Goal: Information Seeking & Learning: Compare options

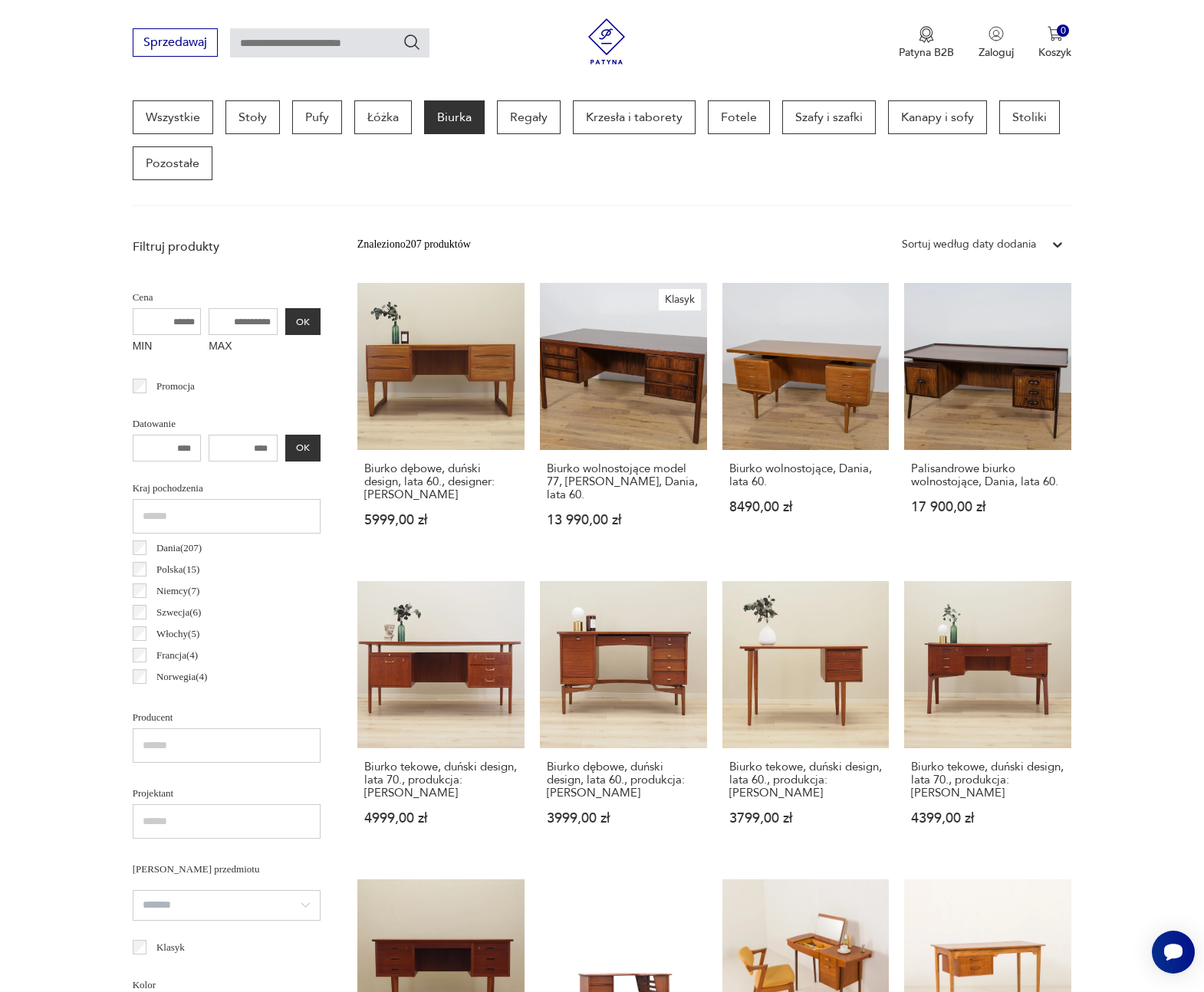
click at [253, 325] on input "MAX" at bounding box center [243, 322] width 69 height 27
type input "*"
click at [294, 323] on button "OK" at bounding box center [303, 322] width 35 height 27
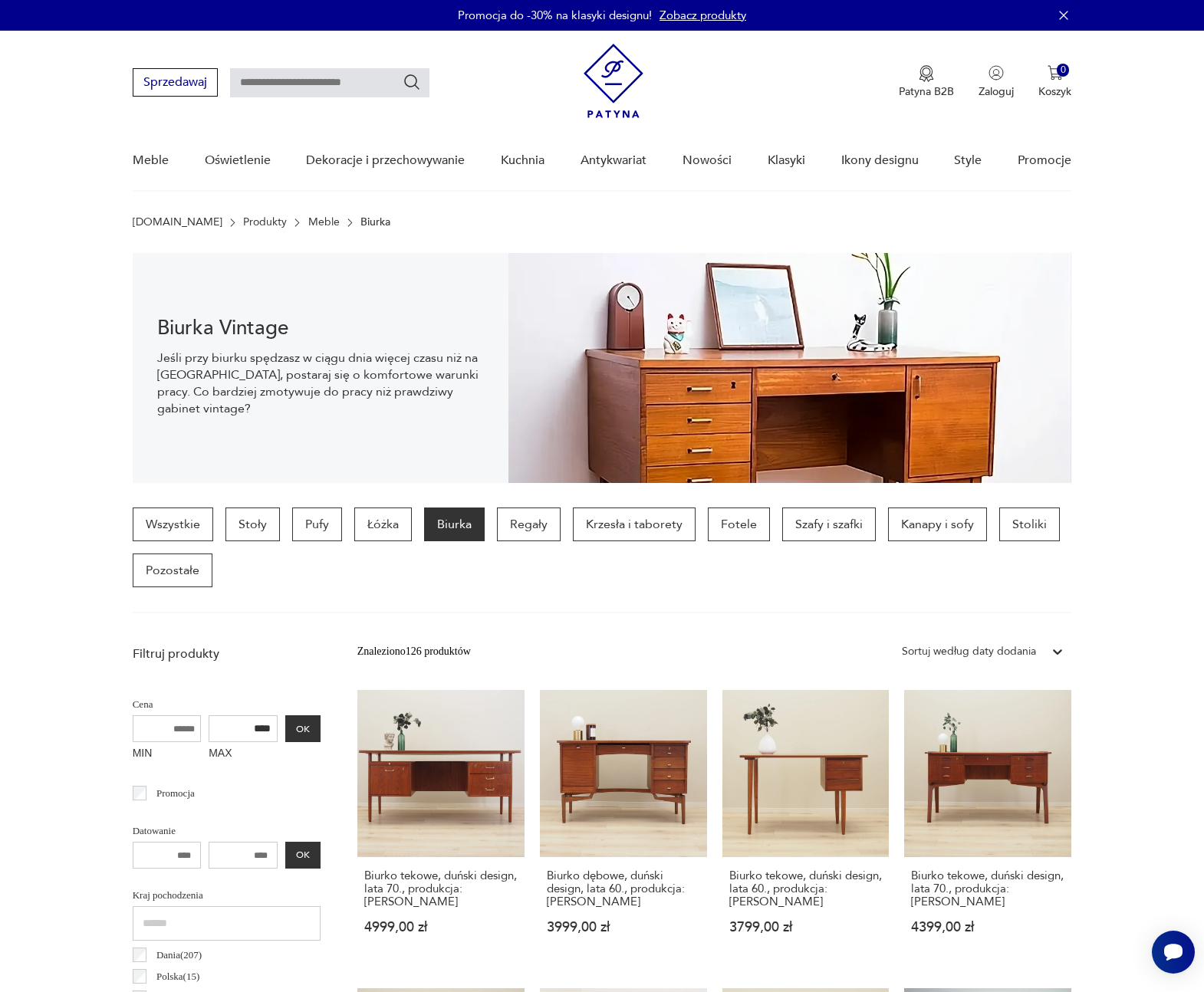
drag, startPoint x: 263, startPoint y: 733, endPoint x: 274, endPoint y: 732, distance: 11.0
click at [274, 732] on input "****" at bounding box center [243, 728] width 69 height 27
type input "****"
drag, startPoint x: 304, startPoint y: 728, endPoint x: 301, endPoint y: 736, distance: 8.5
click at [304, 728] on button "OK" at bounding box center [303, 728] width 35 height 27
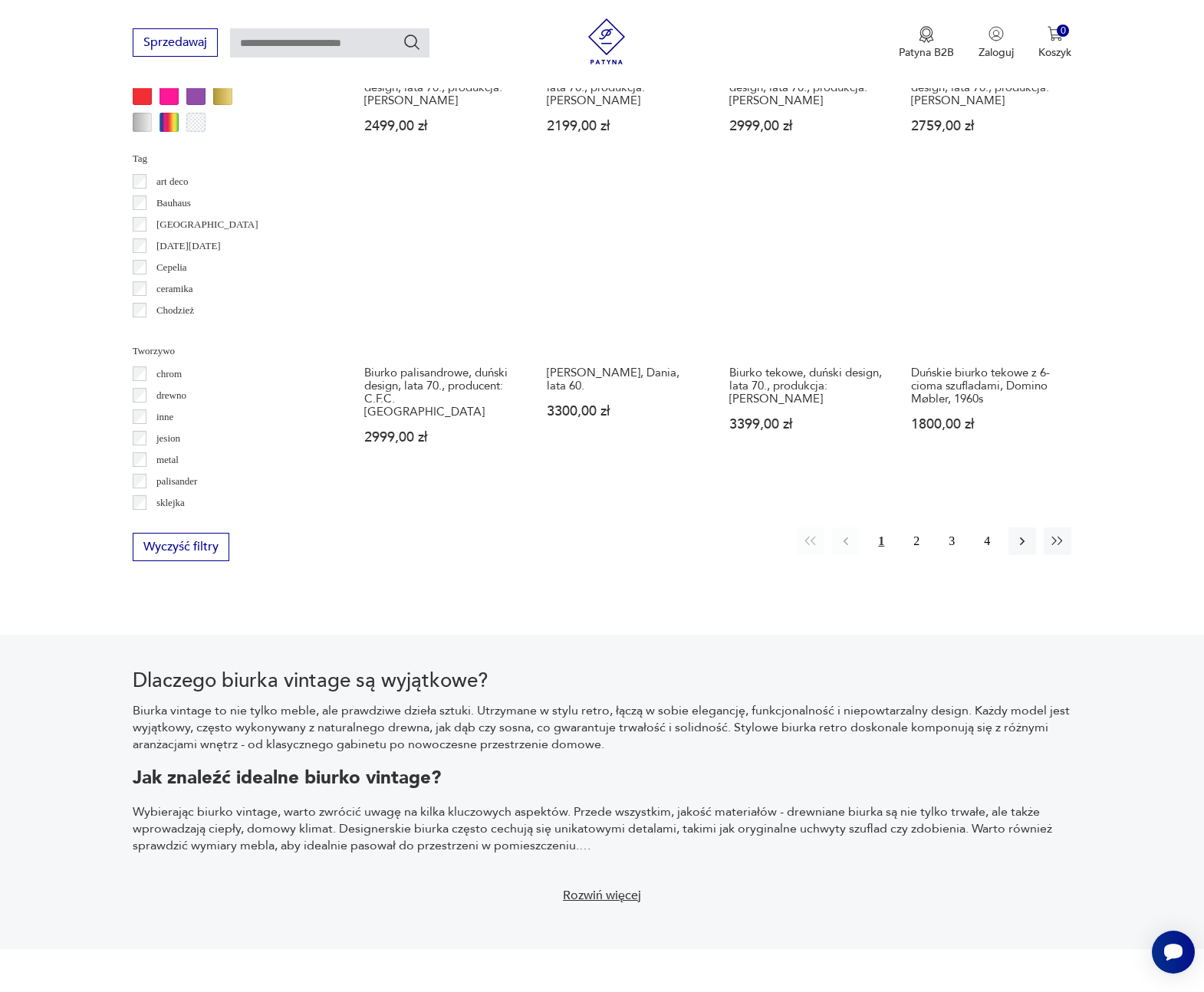
scroll to position [1401, 0]
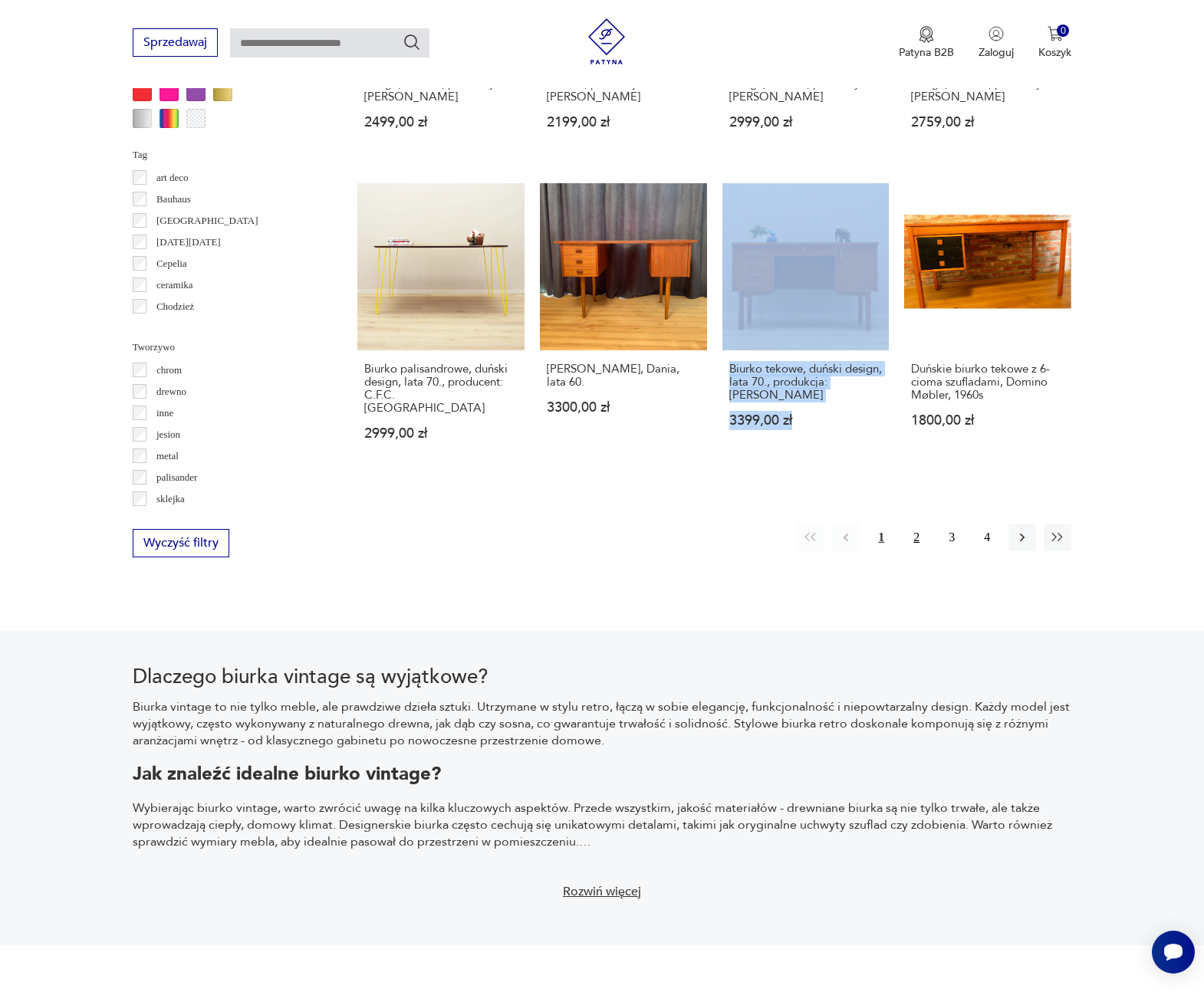
click at [912, 523] on button "2" at bounding box center [916, 537] width 28 height 28
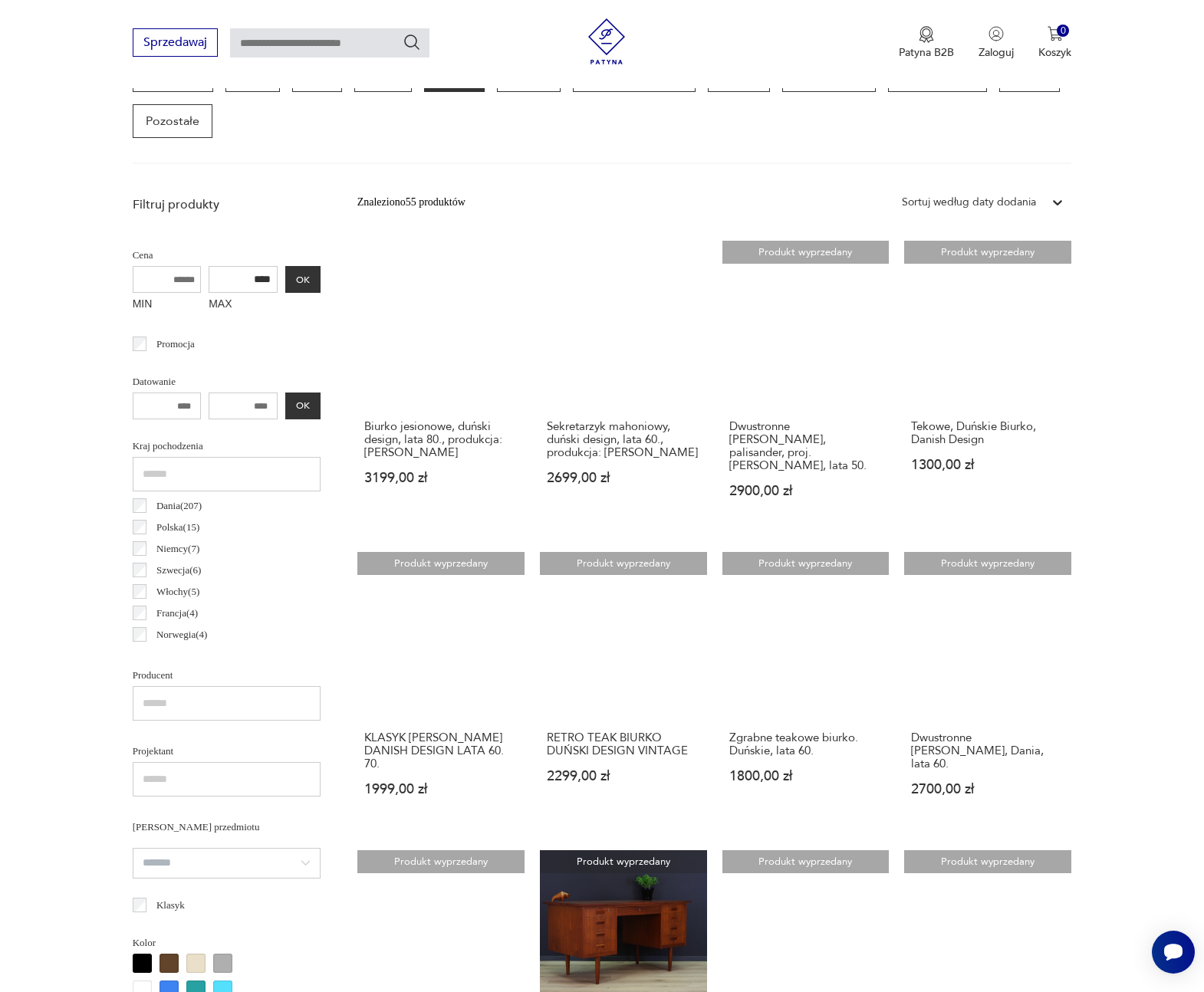
scroll to position [452, 0]
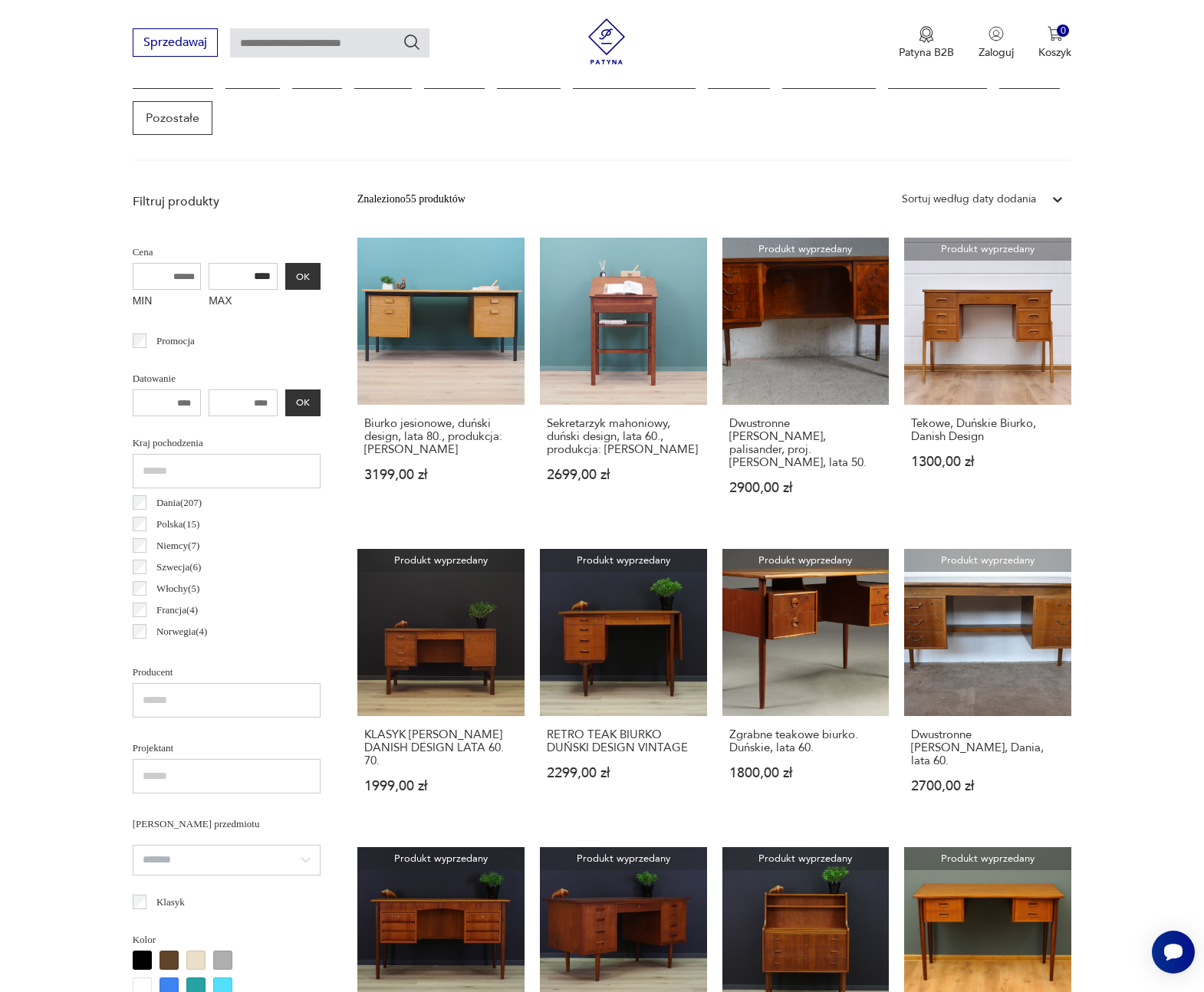
click at [236, 276] on input "****" at bounding box center [243, 276] width 69 height 27
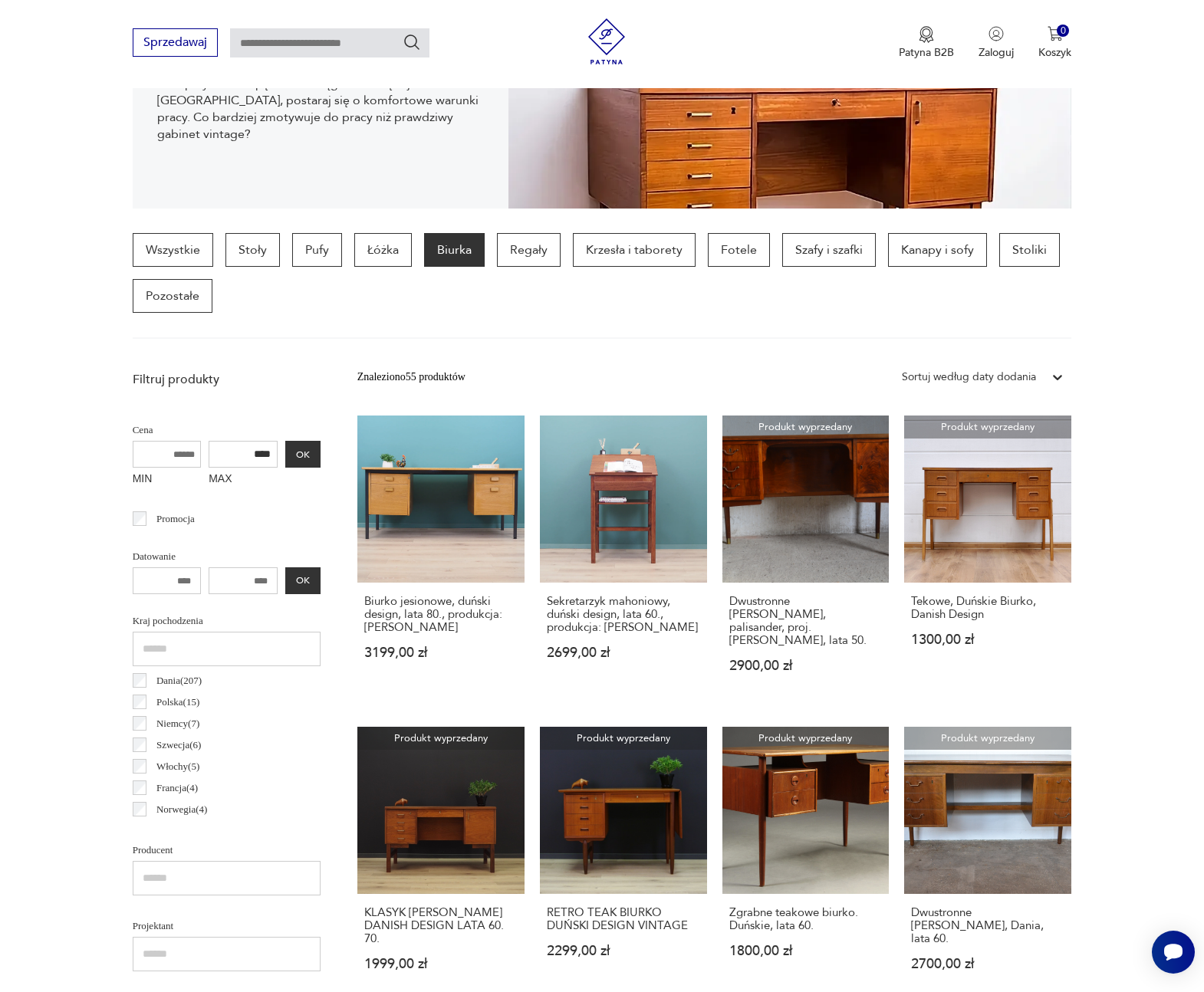
scroll to position [0, 0]
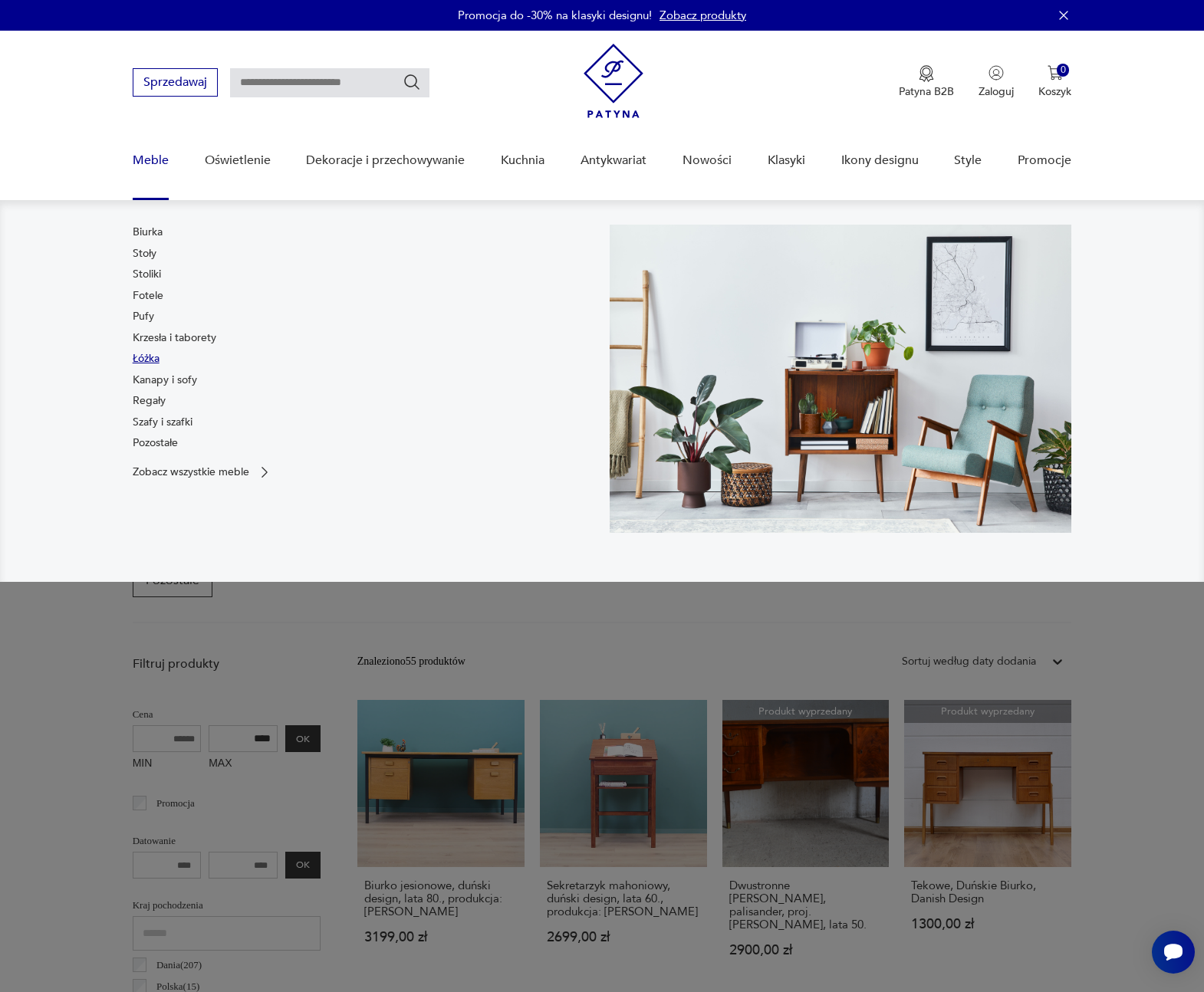
click at [147, 362] on link "Łóżka" at bounding box center [146, 358] width 27 height 15
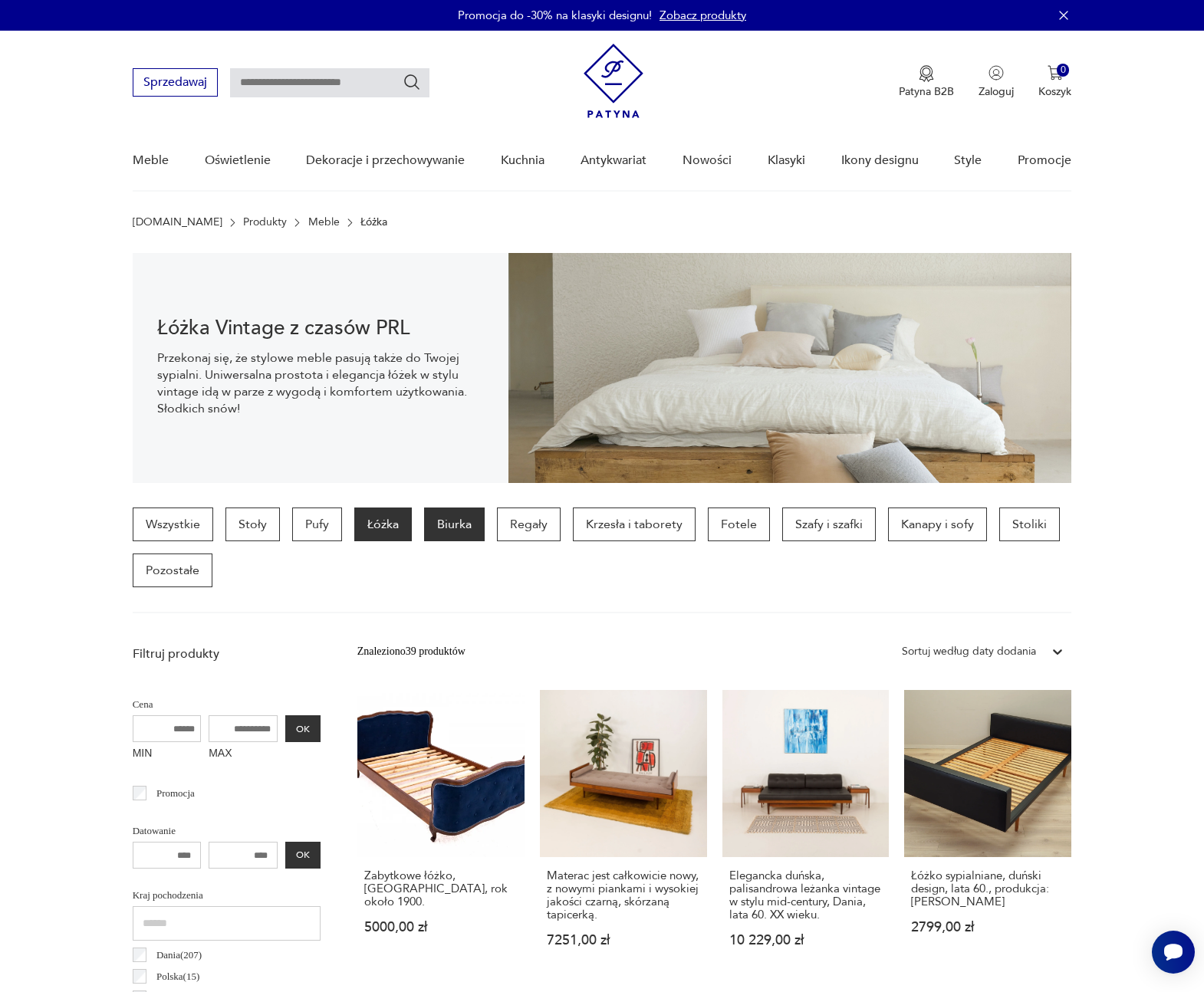
click at [436, 523] on p "Biurka" at bounding box center [455, 524] width 61 height 34
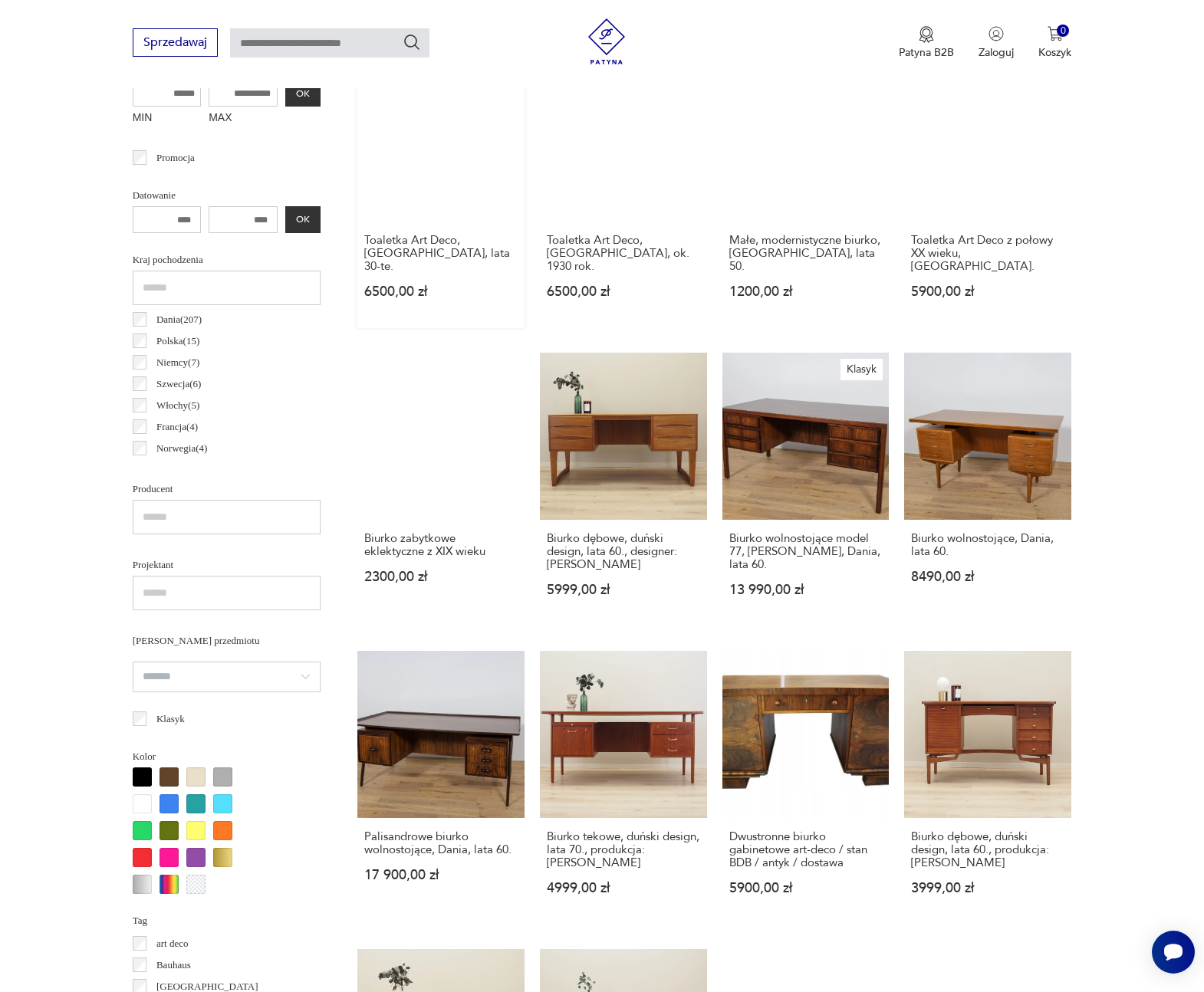
scroll to position [635, 0]
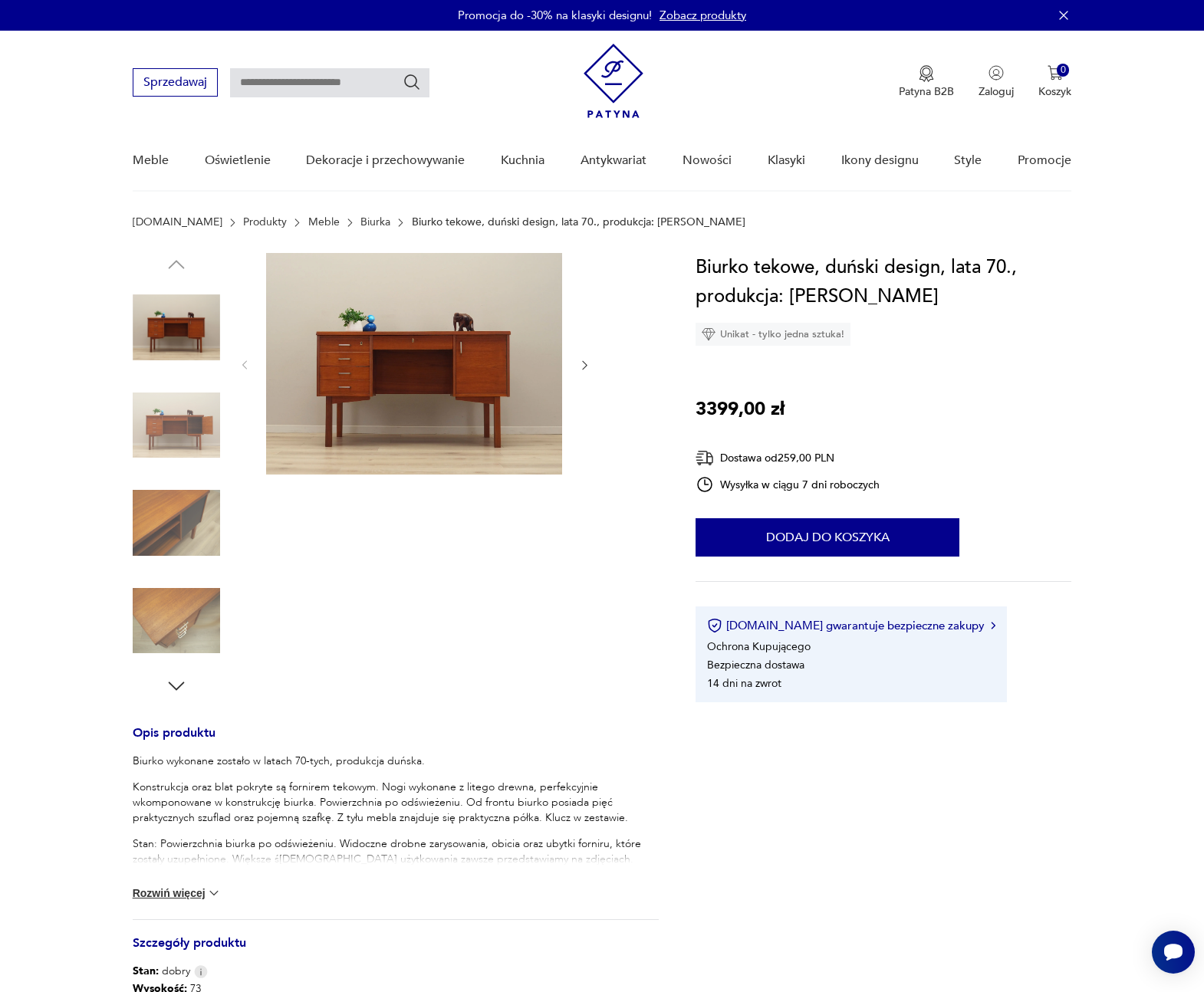
click at [404, 378] on img at bounding box center [414, 363] width 296 height 221
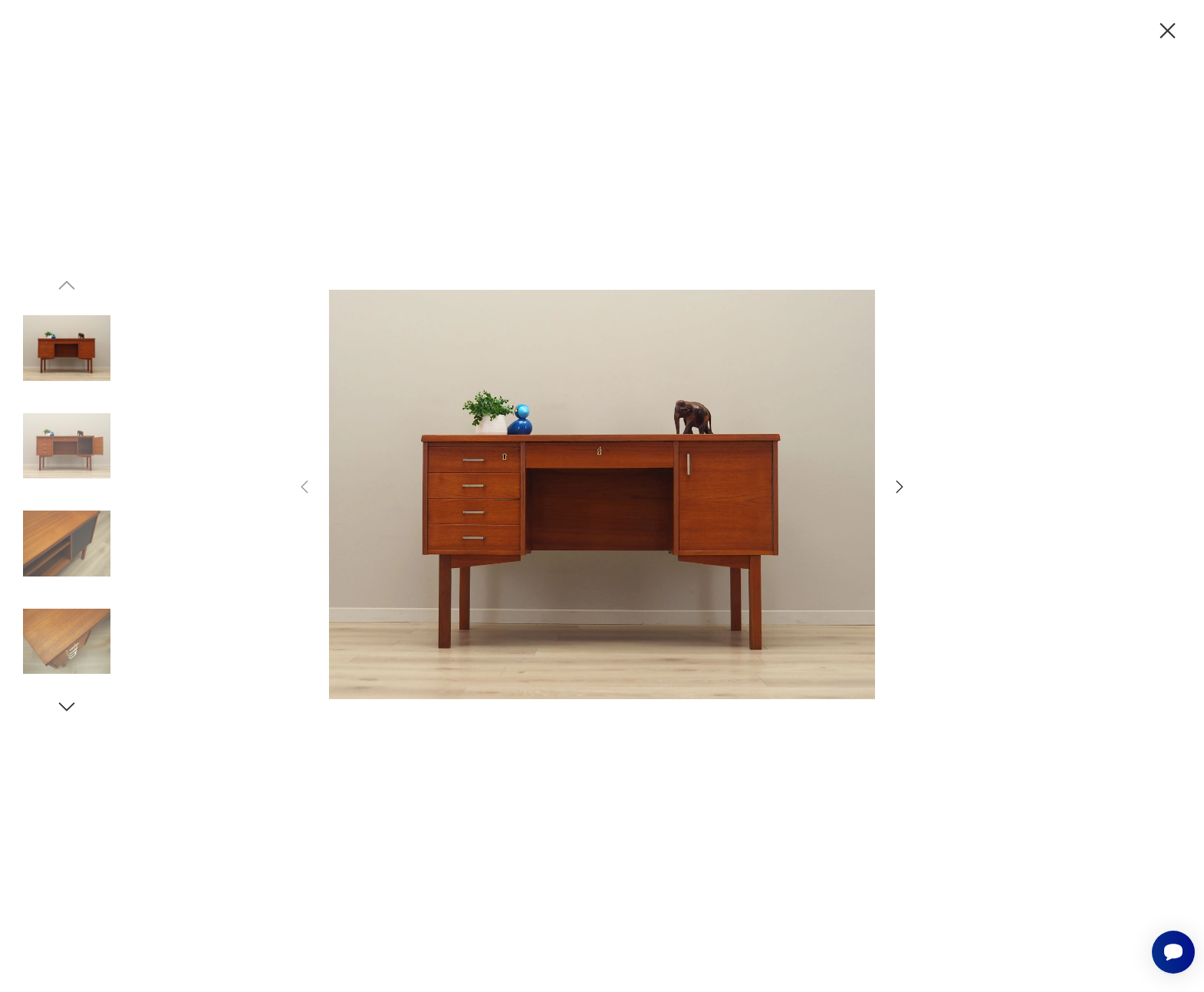
click at [89, 442] on img at bounding box center [66, 446] width 87 height 87
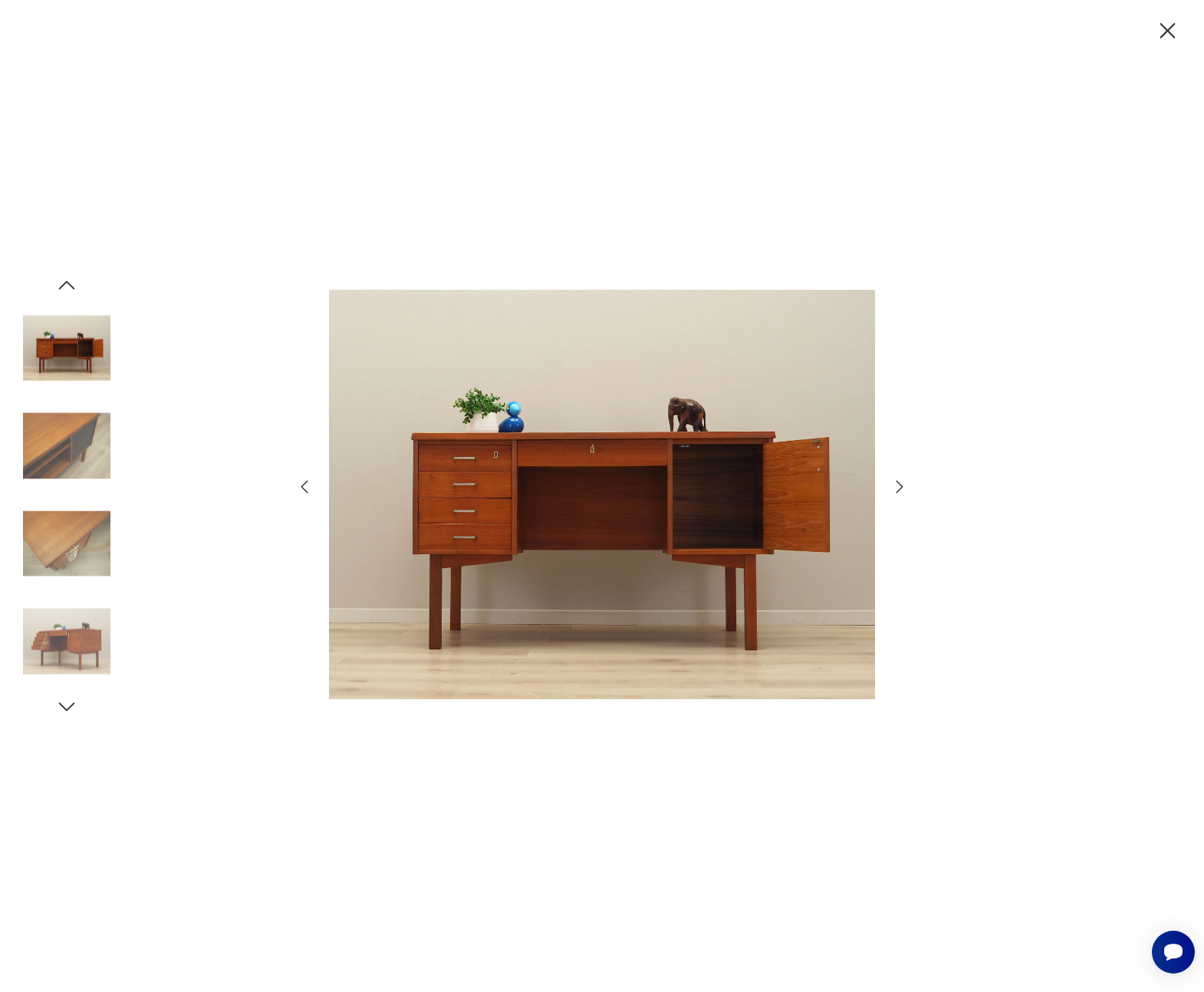
click at [80, 535] on img at bounding box center [66, 543] width 87 height 87
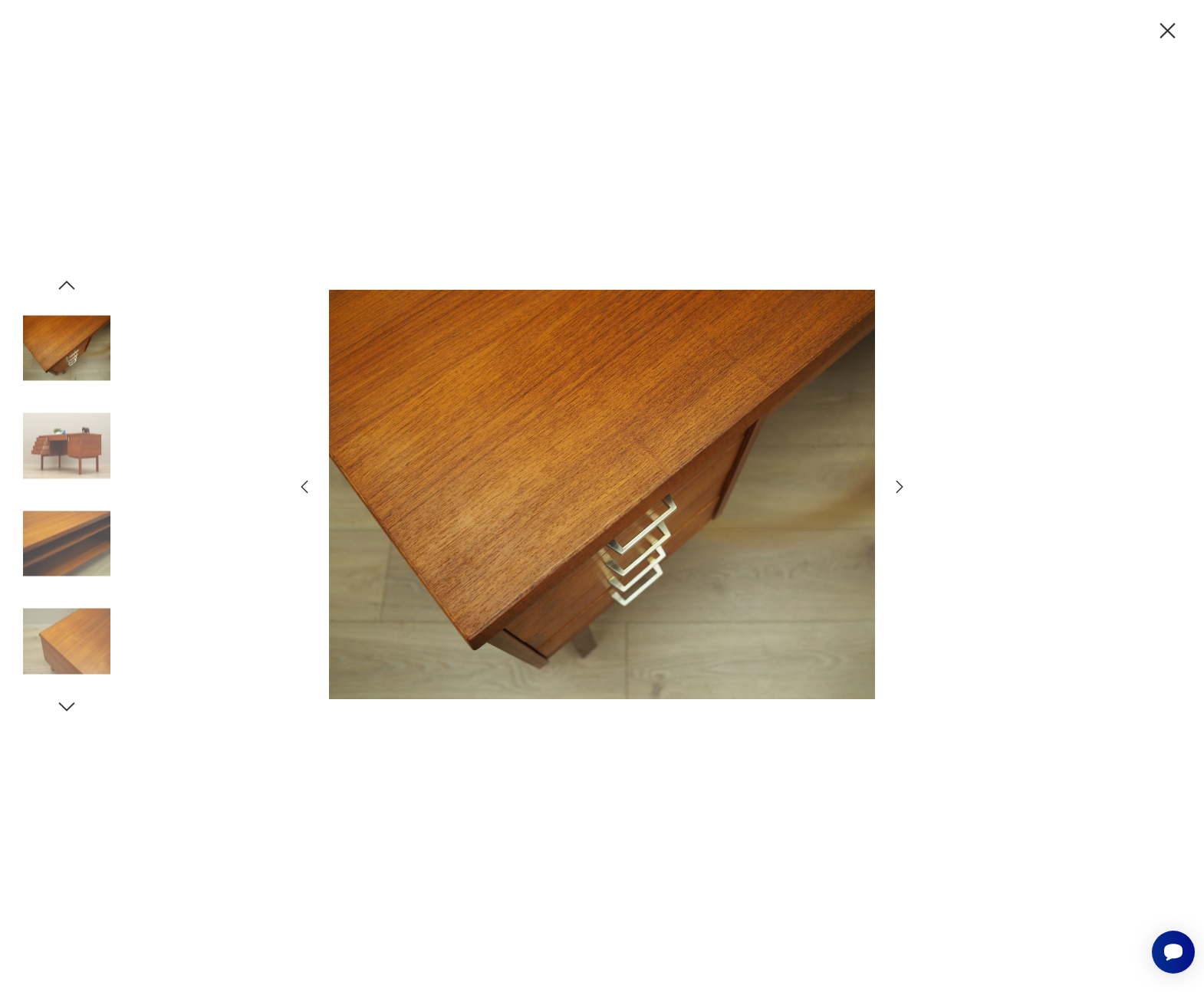
click at [66, 558] on img at bounding box center [66, 543] width 87 height 87
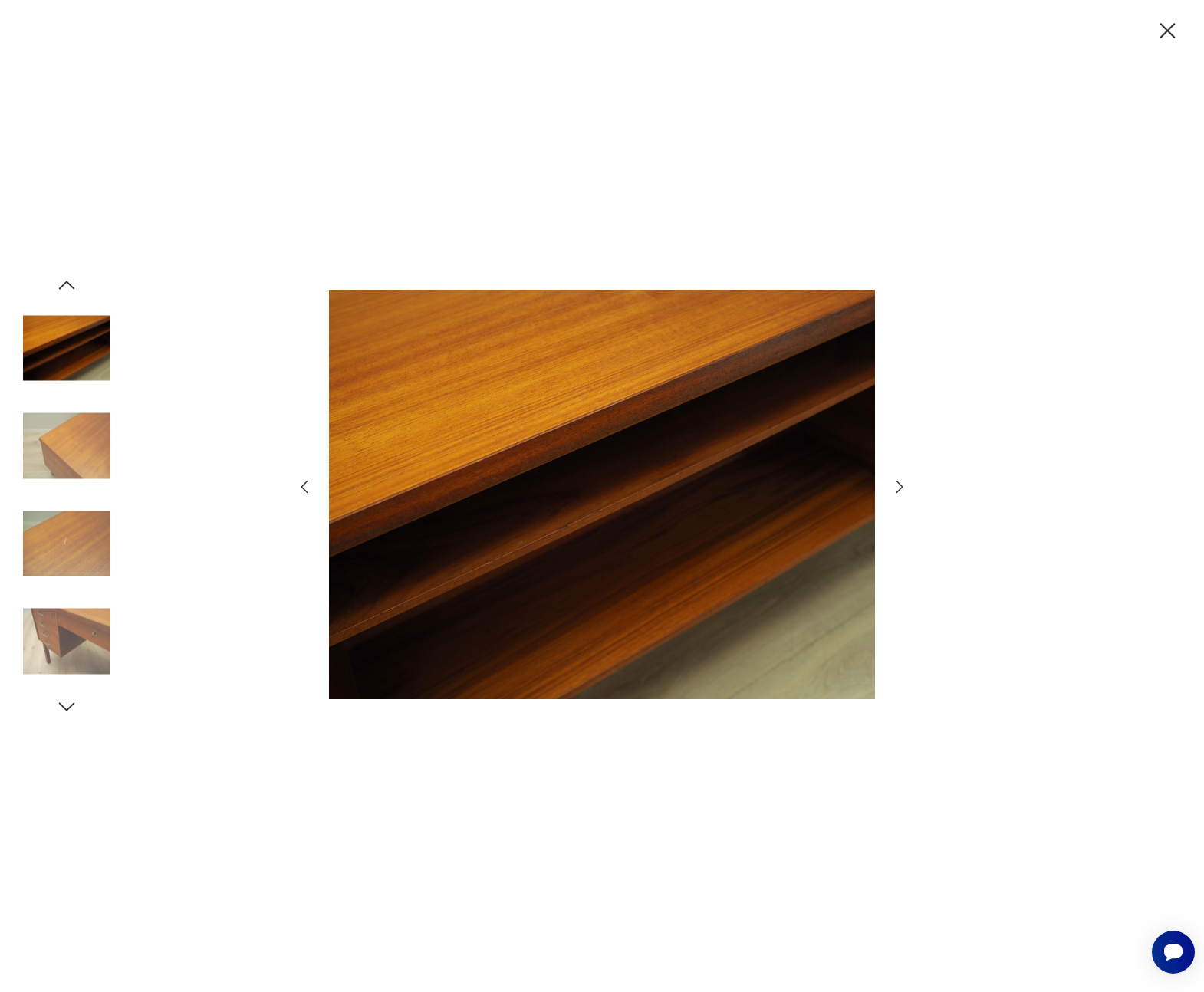
click at [66, 568] on img at bounding box center [66, 543] width 87 height 87
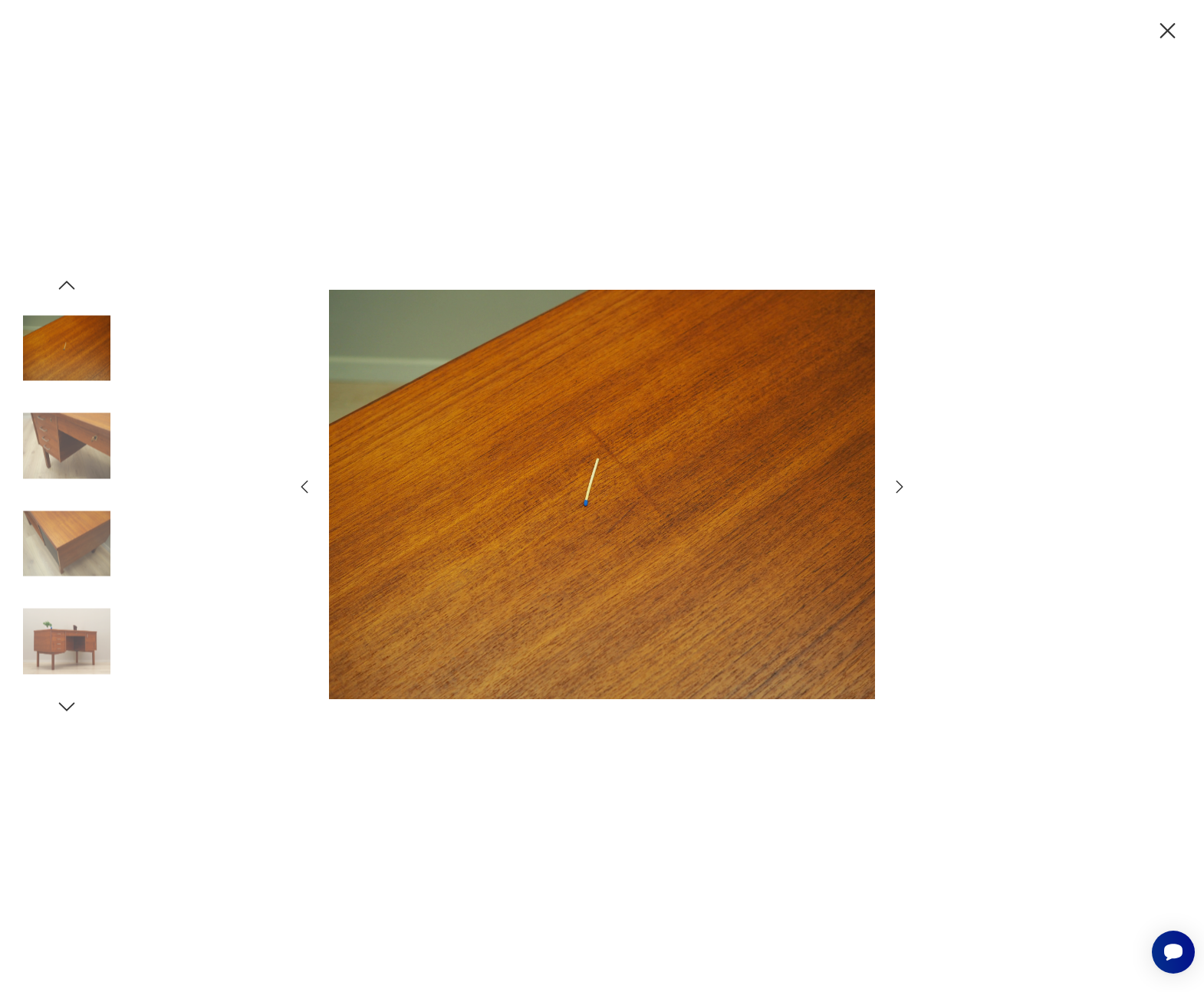
click at [66, 568] on img at bounding box center [66, 543] width 87 height 87
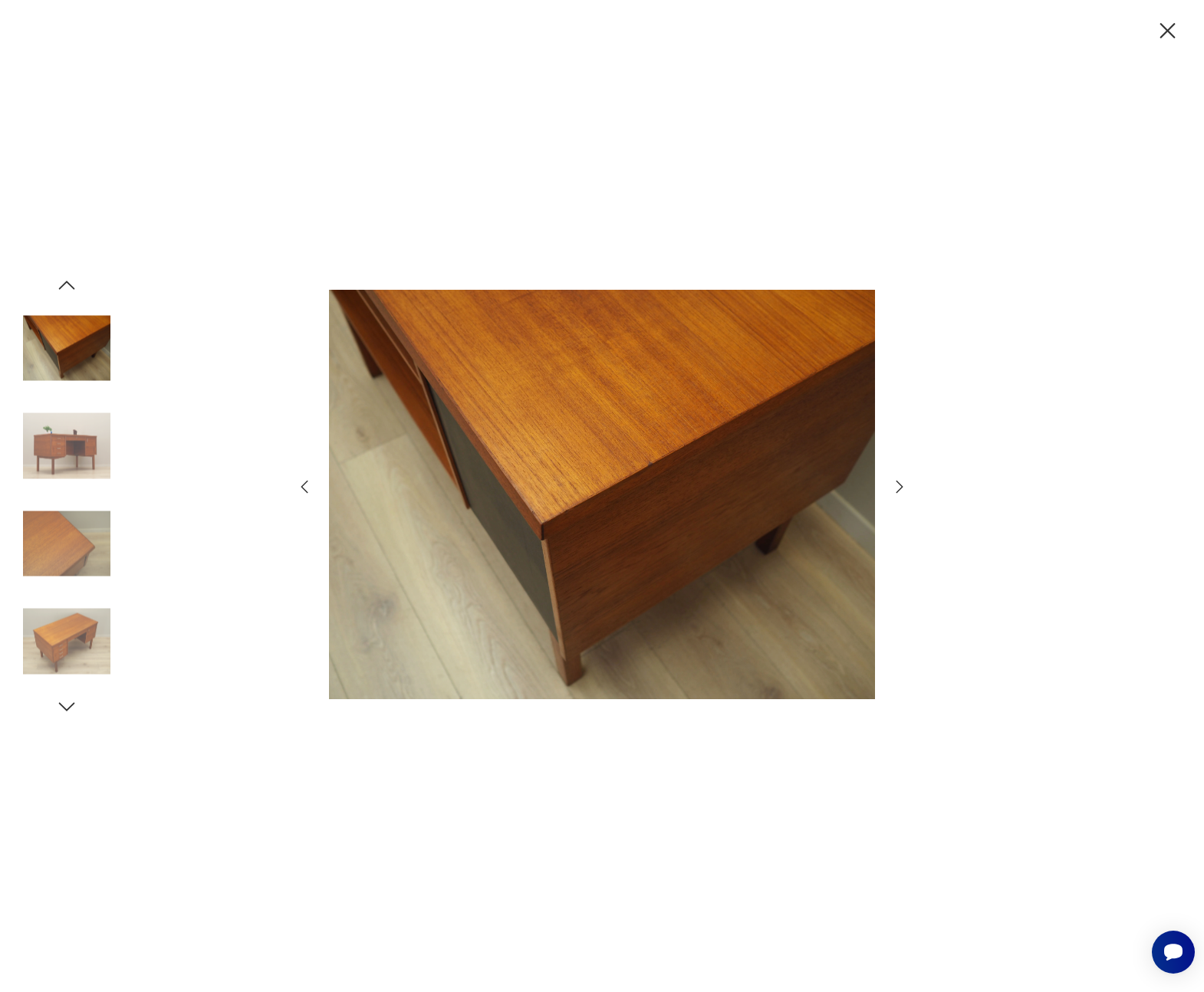
click at [66, 568] on img at bounding box center [66, 543] width 87 height 87
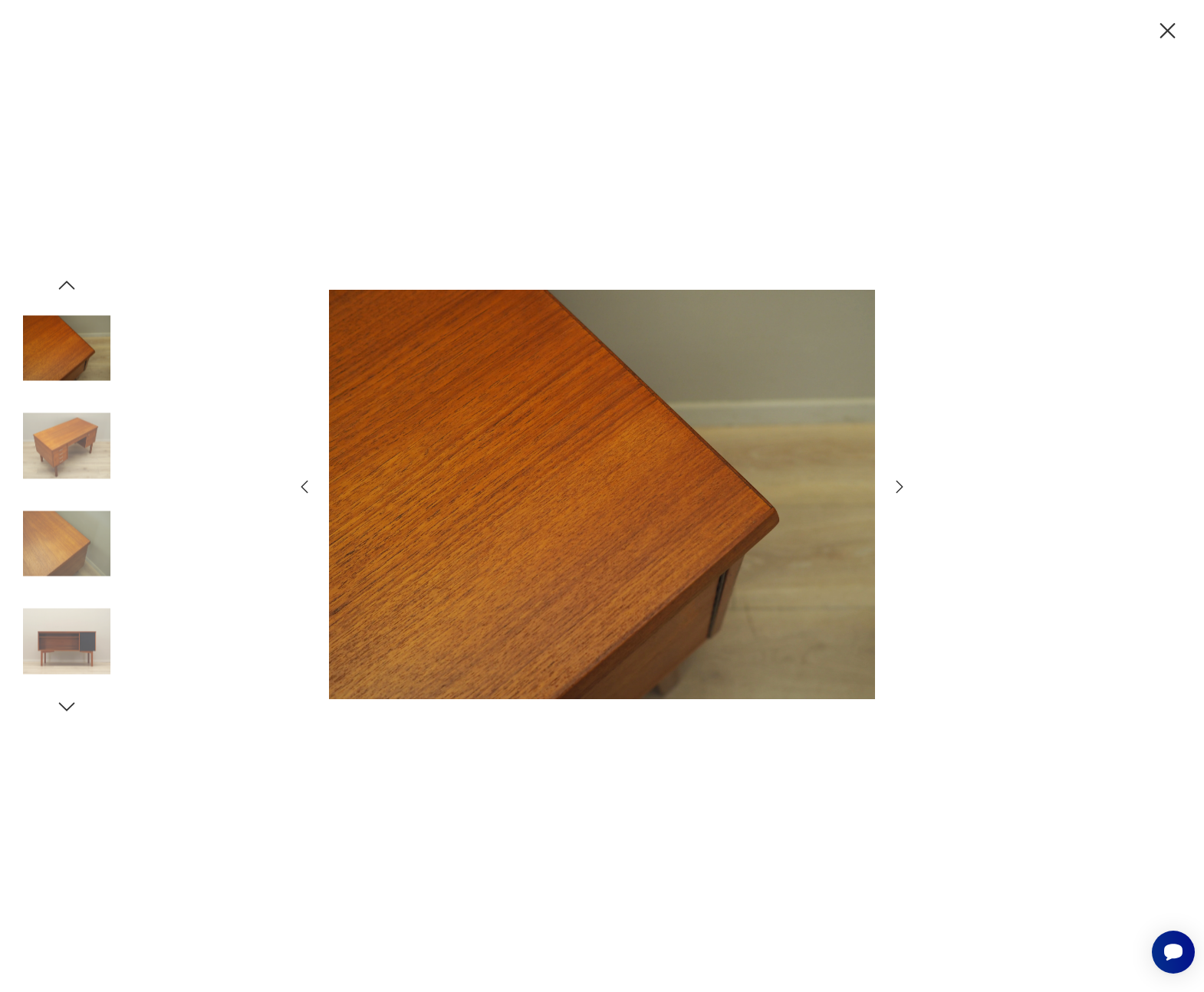
click at [66, 568] on img at bounding box center [66, 543] width 87 height 87
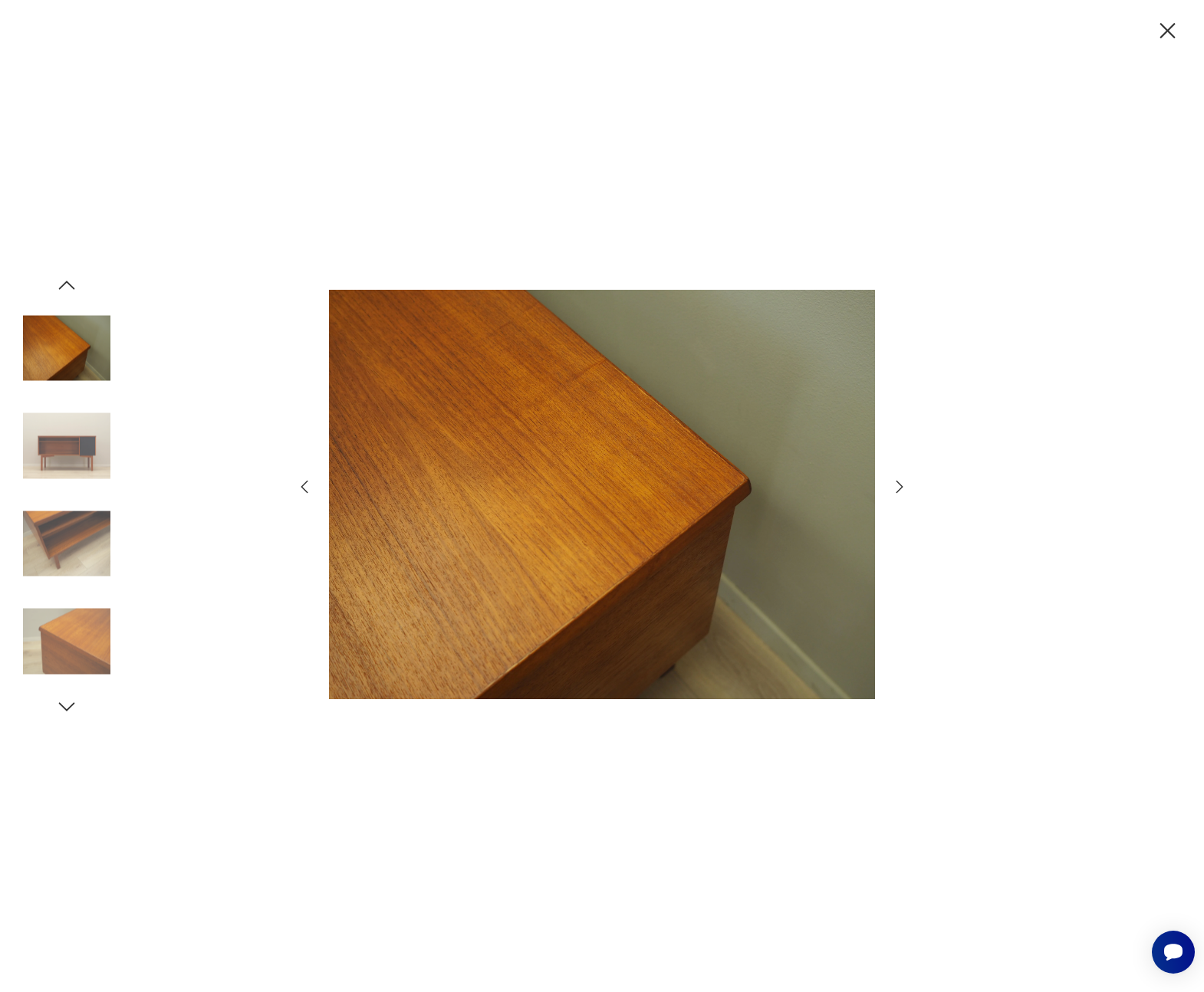
click at [66, 568] on img at bounding box center [66, 543] width 87 height 87
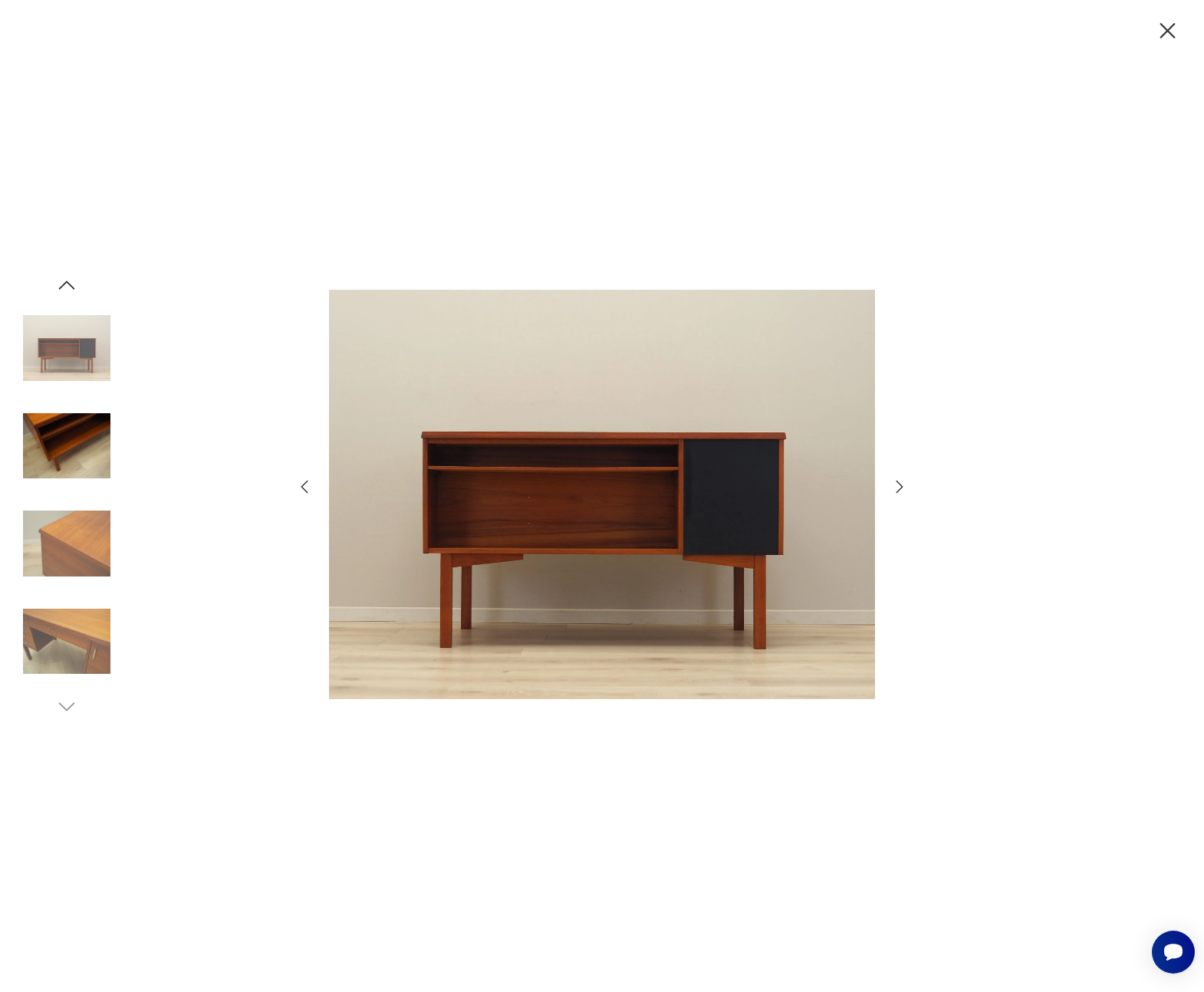
click at [66, 592] on div at bounding box center [66, 496] width 87 height 383
click at [66, 635] on img at bounding box center [66, 641] width 87 height 87
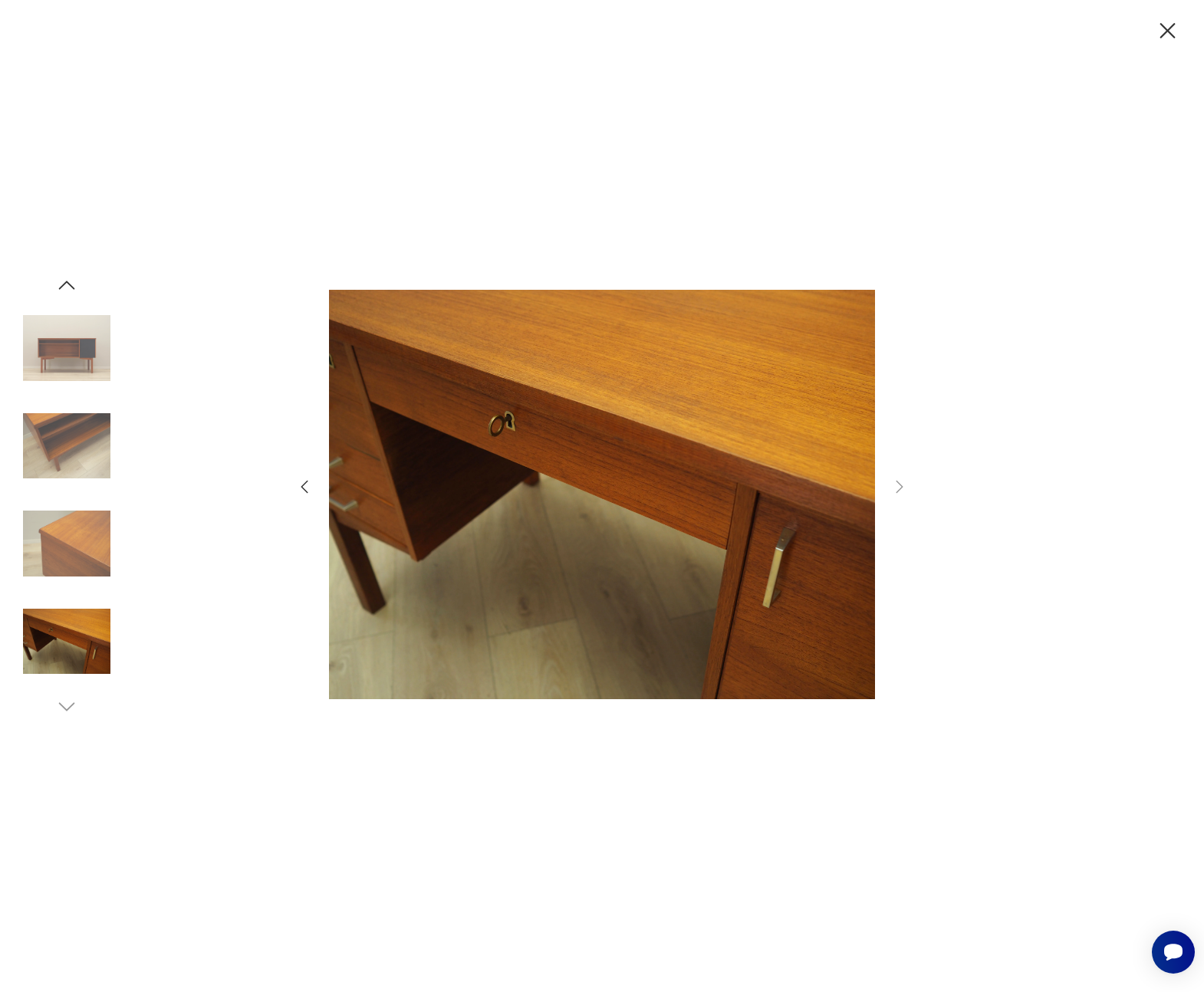
drag, startPoint x: 66, startPoint y: 289, endPoint x: 484, endPoint y: 259, distance: 419.1
click at [70, 286] on icon "button" at bounding box center [66, 285] width 23 height 23
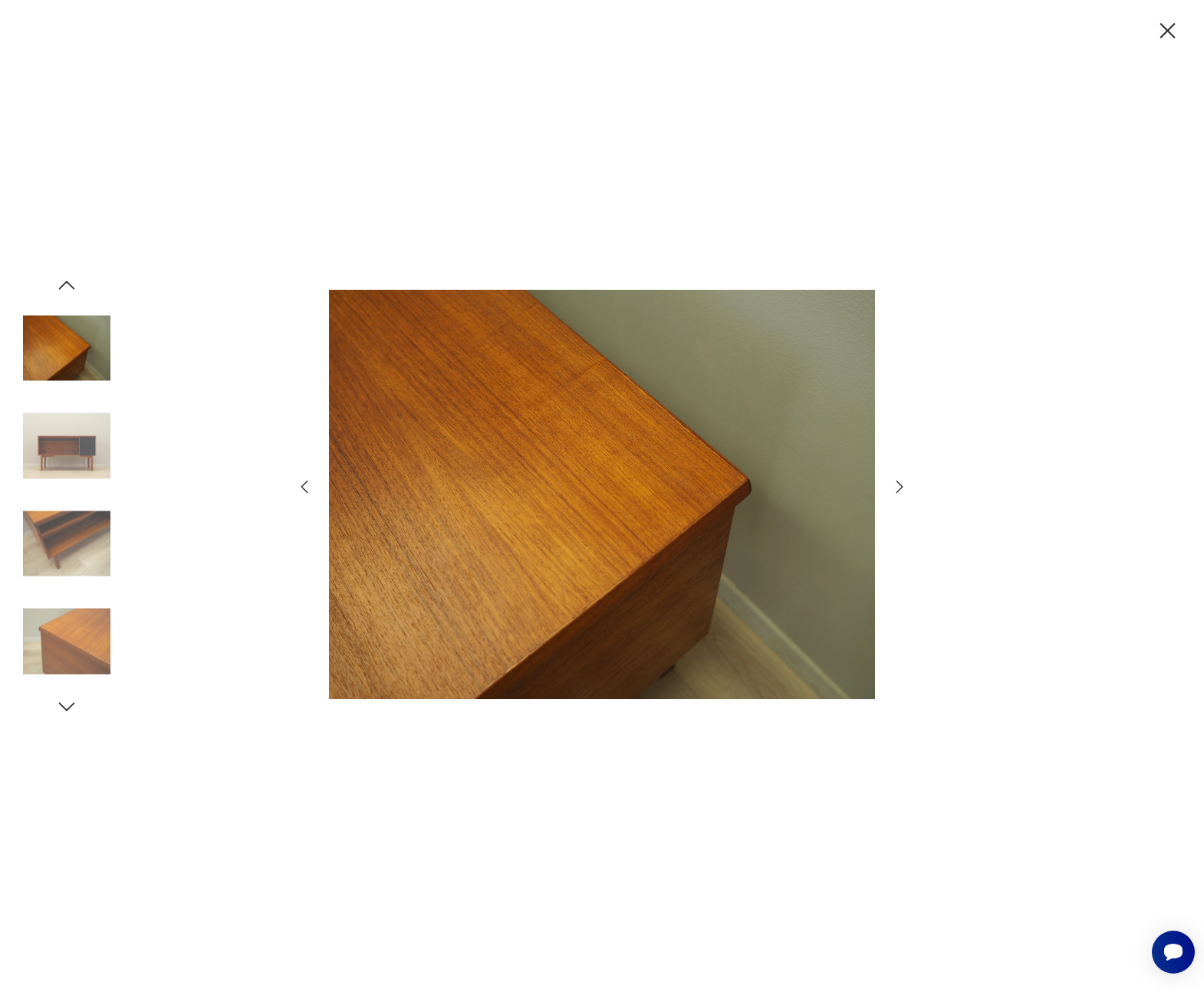
click at [1169, 18] on icon "button" at bounding box center [1167, 31] width 27 height 27
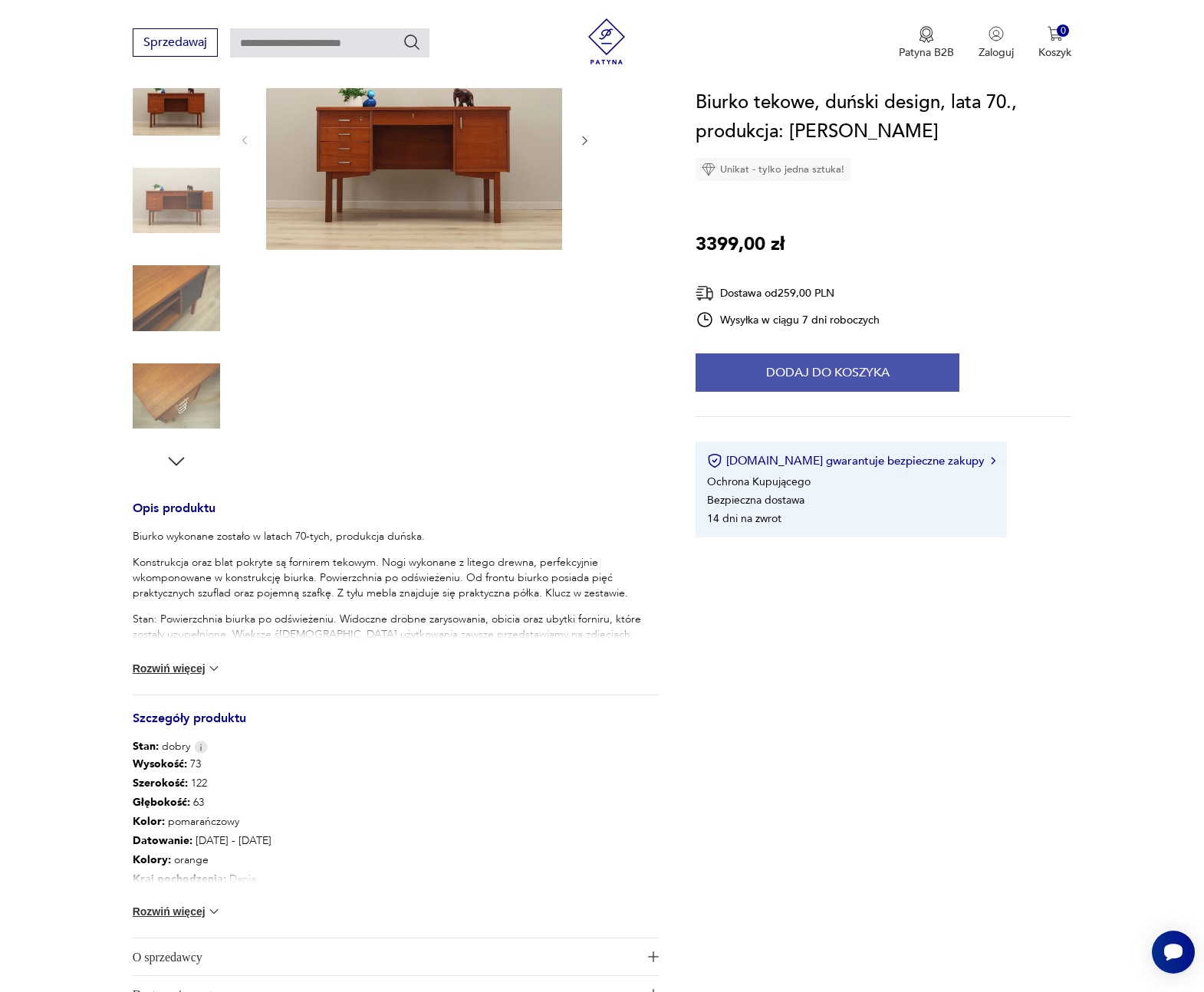
scroll to position [228, 0]
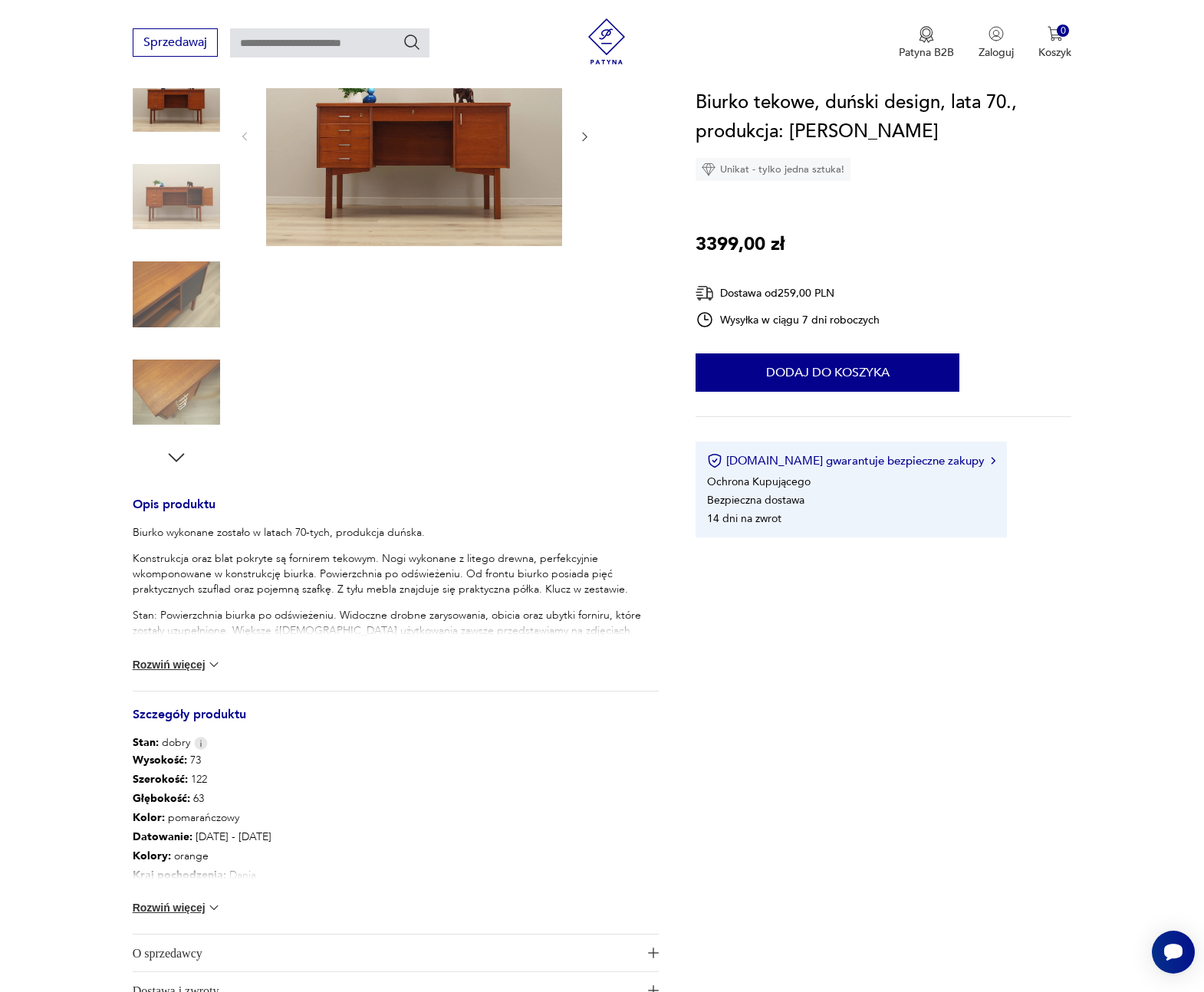
click at [165, 663] on button "Rozwiń więcej" at bounding box center [177, 664] width 89 height 15
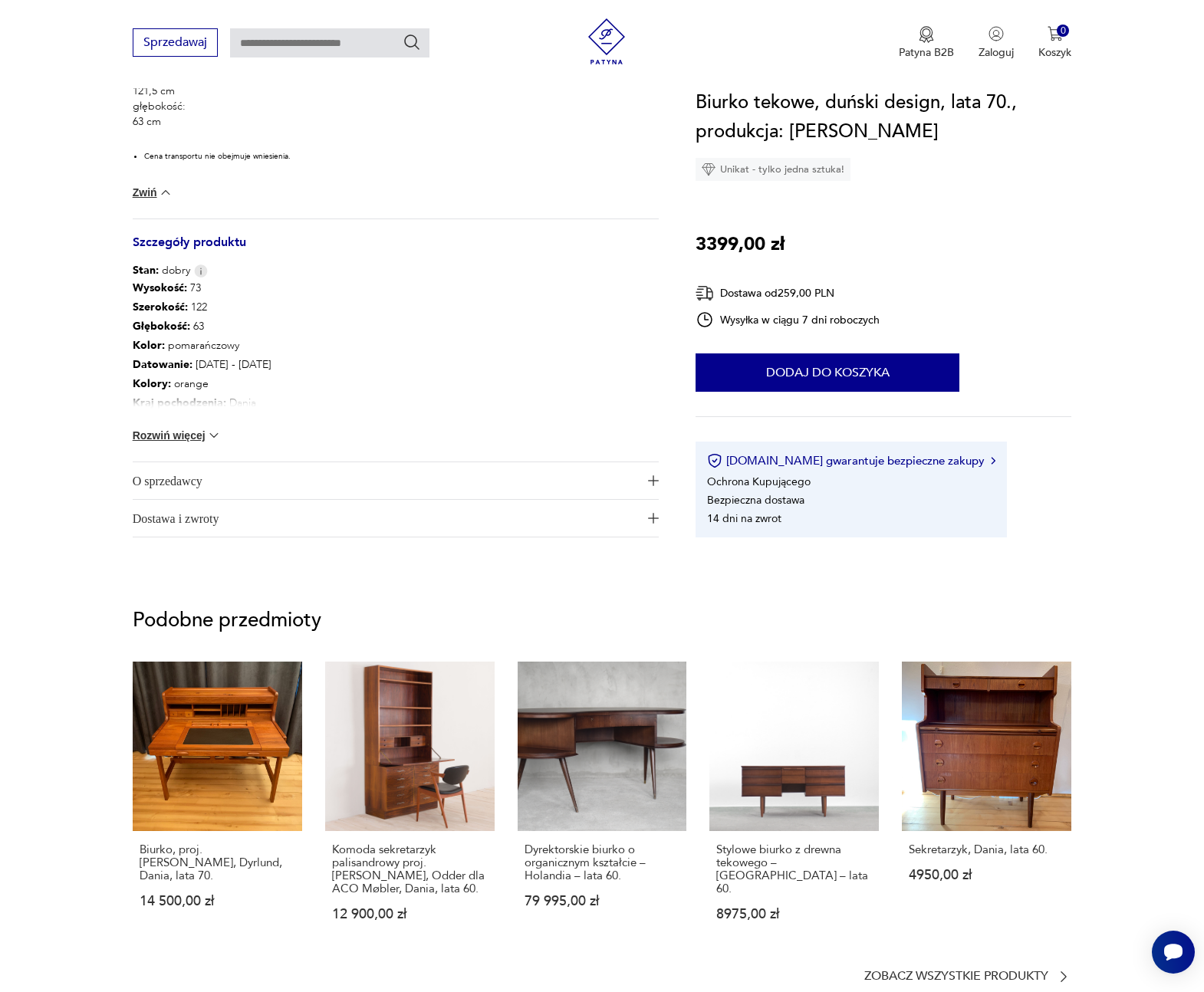
scroll to position [956, 0]
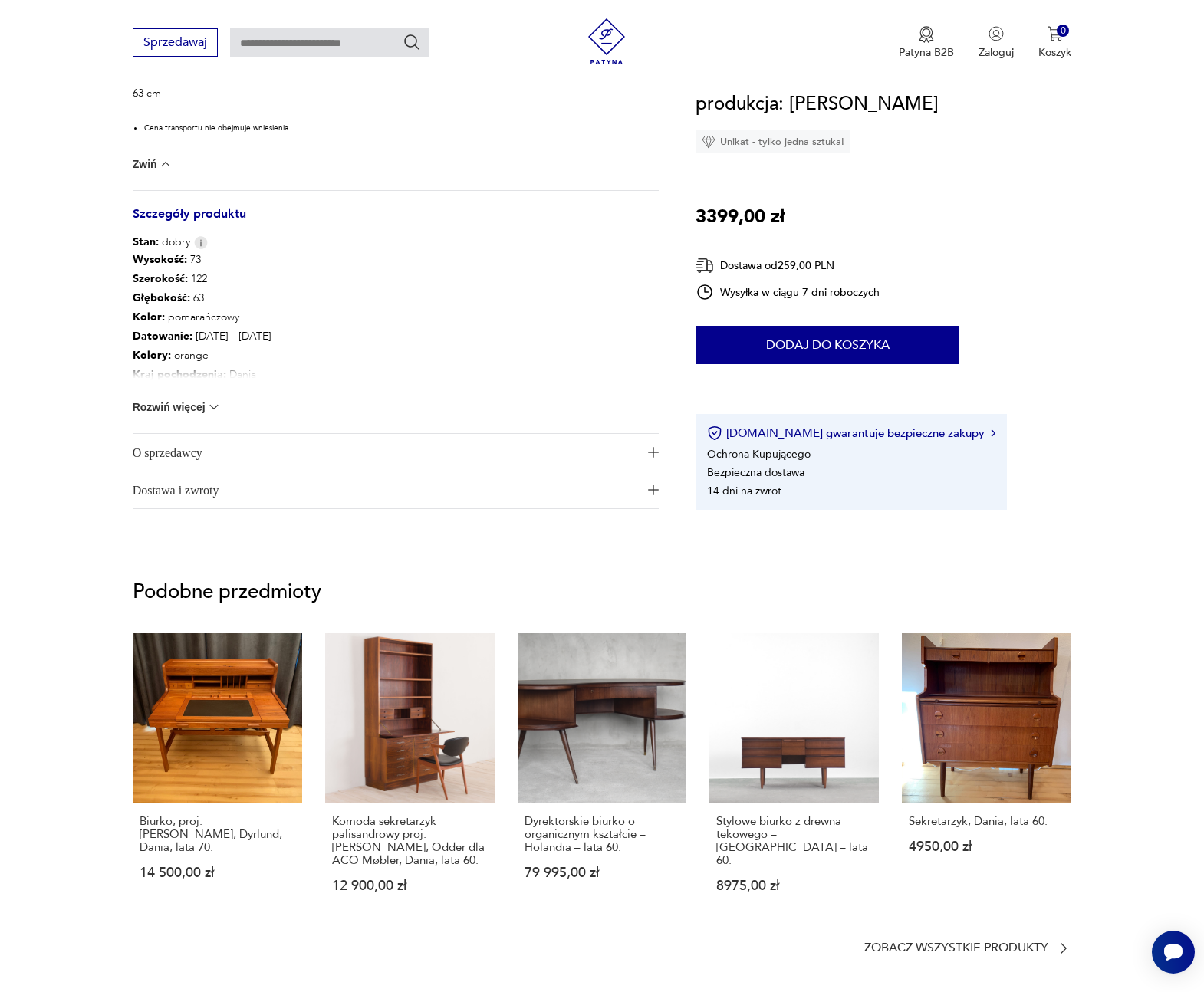
click at [187, 407] on button "Rozwiń więcej" at bounding box center [177, 407] width 89 height 15
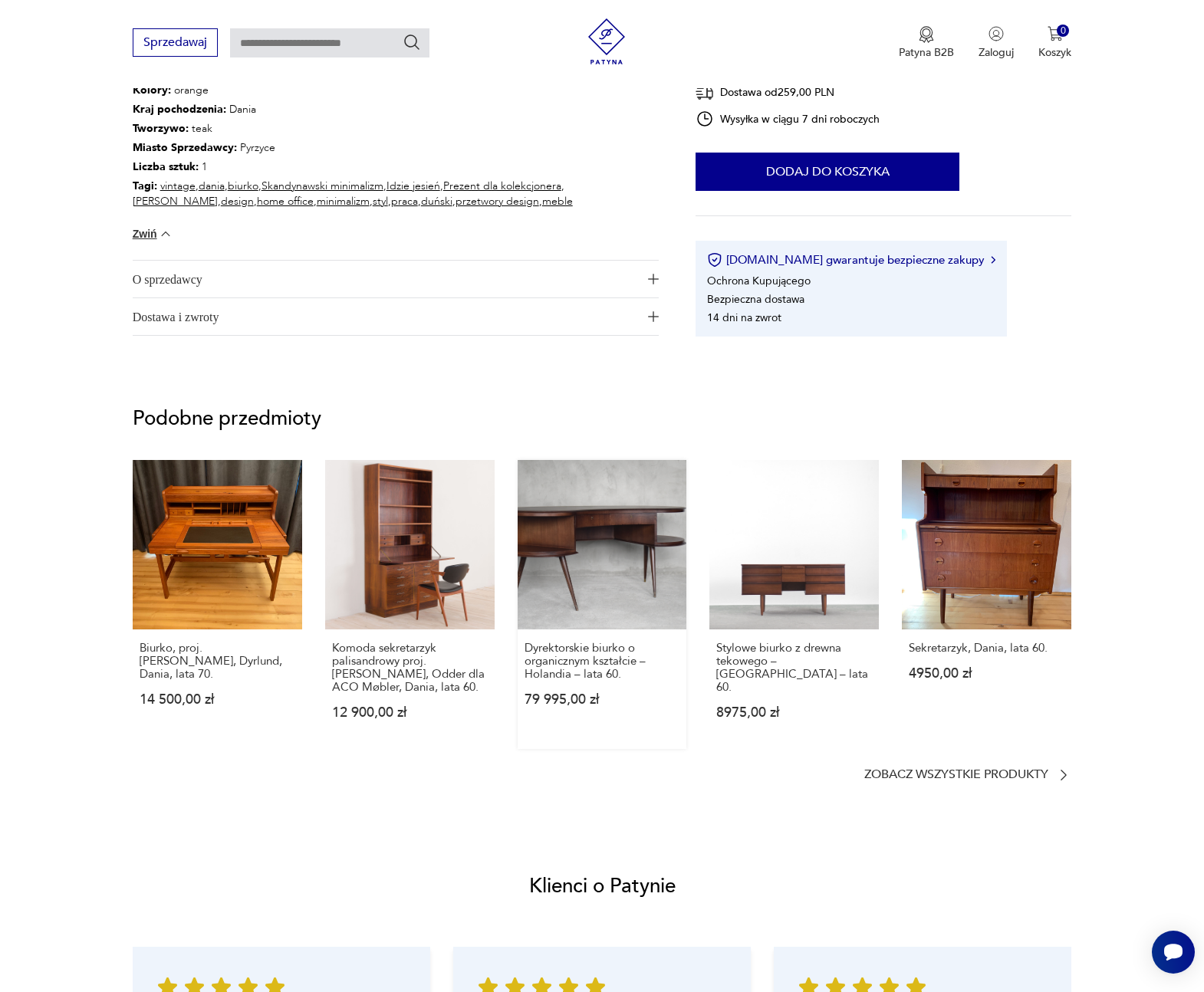
scroll to position [1280, 0]
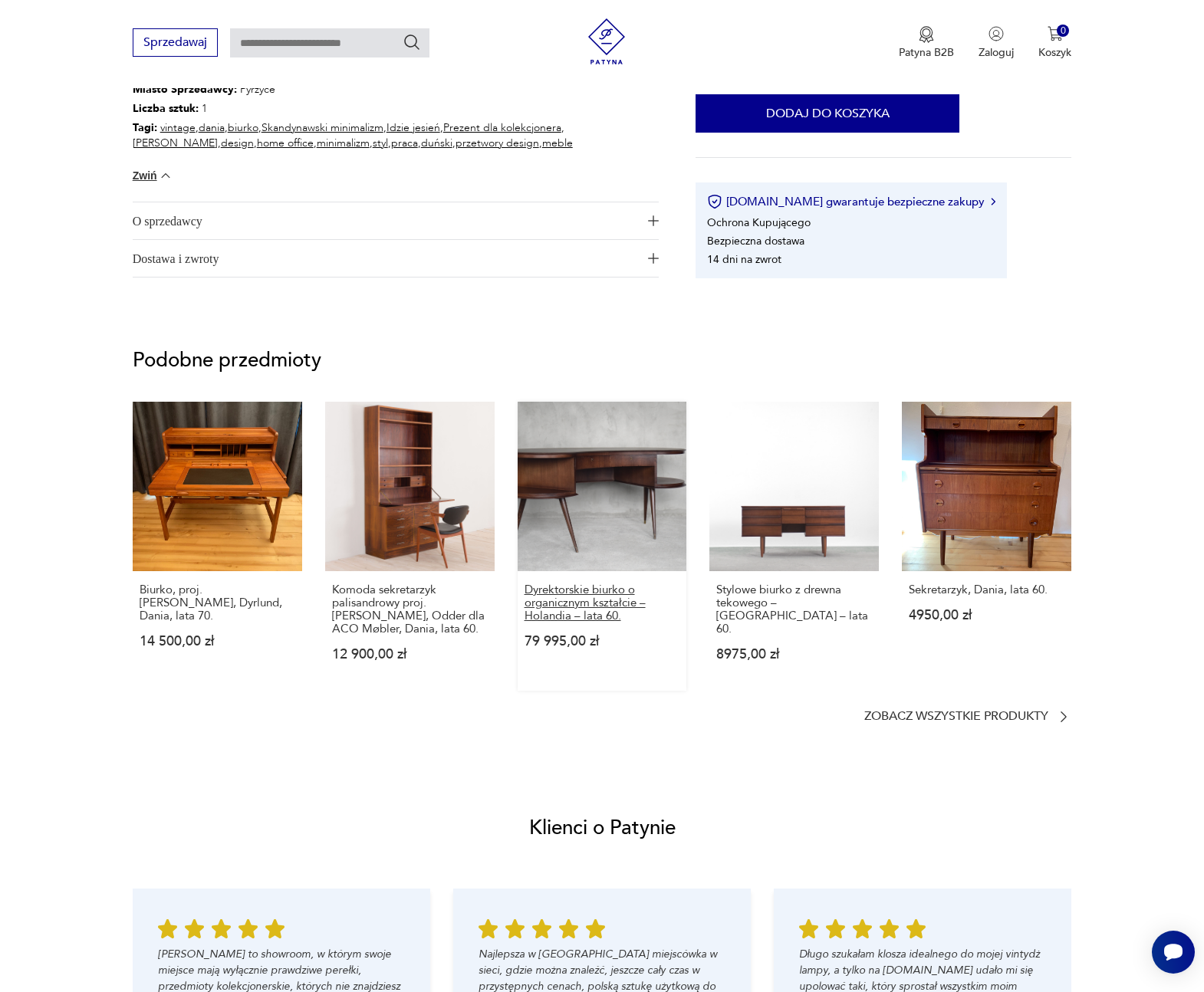
click at [578, 594] on p "Dyrektorskie biurko o organicznym kształcie – Holandia – lata 60." at bounding box center [602, 602] width 156 height 39
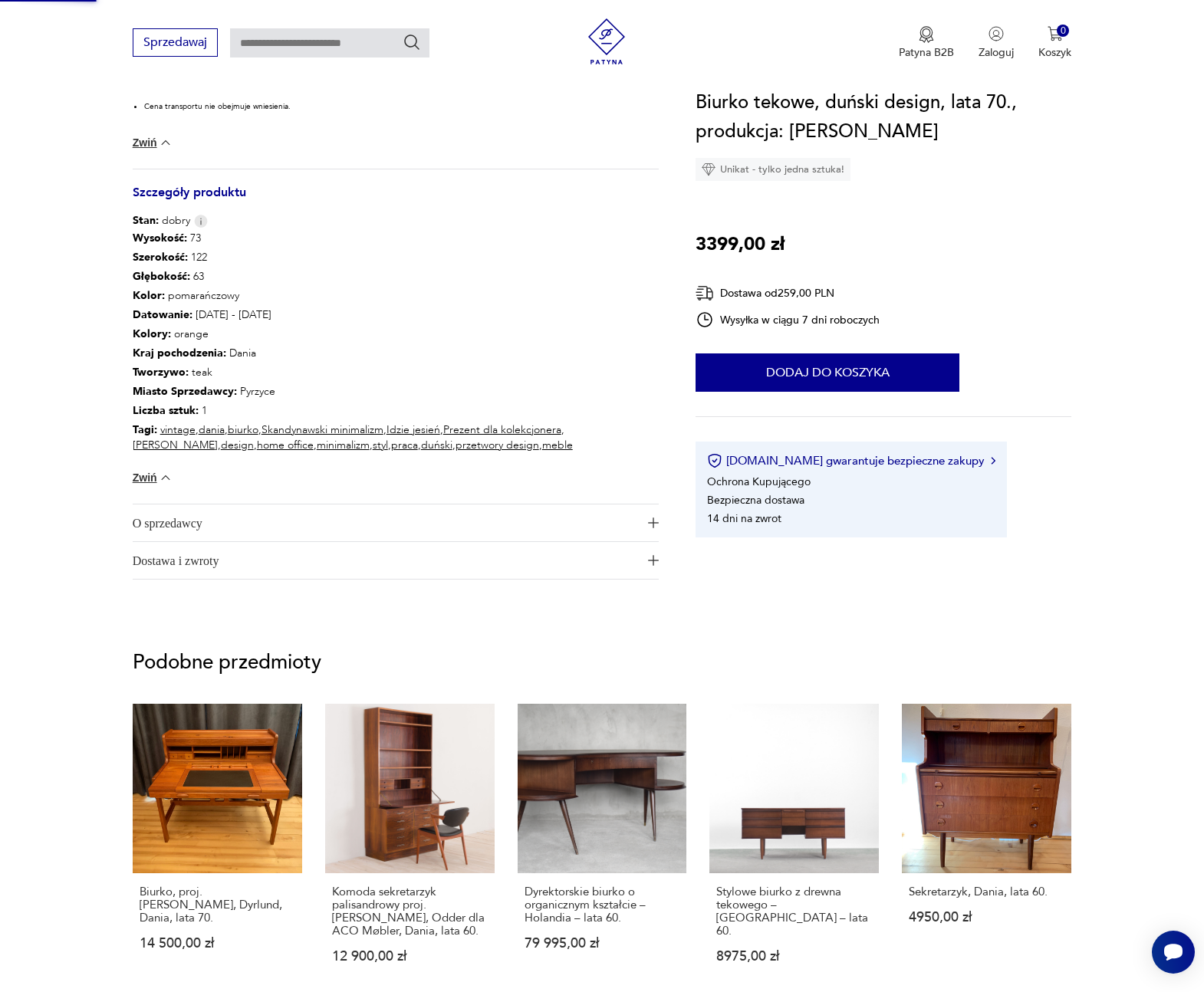
scroll to position [503, 0]
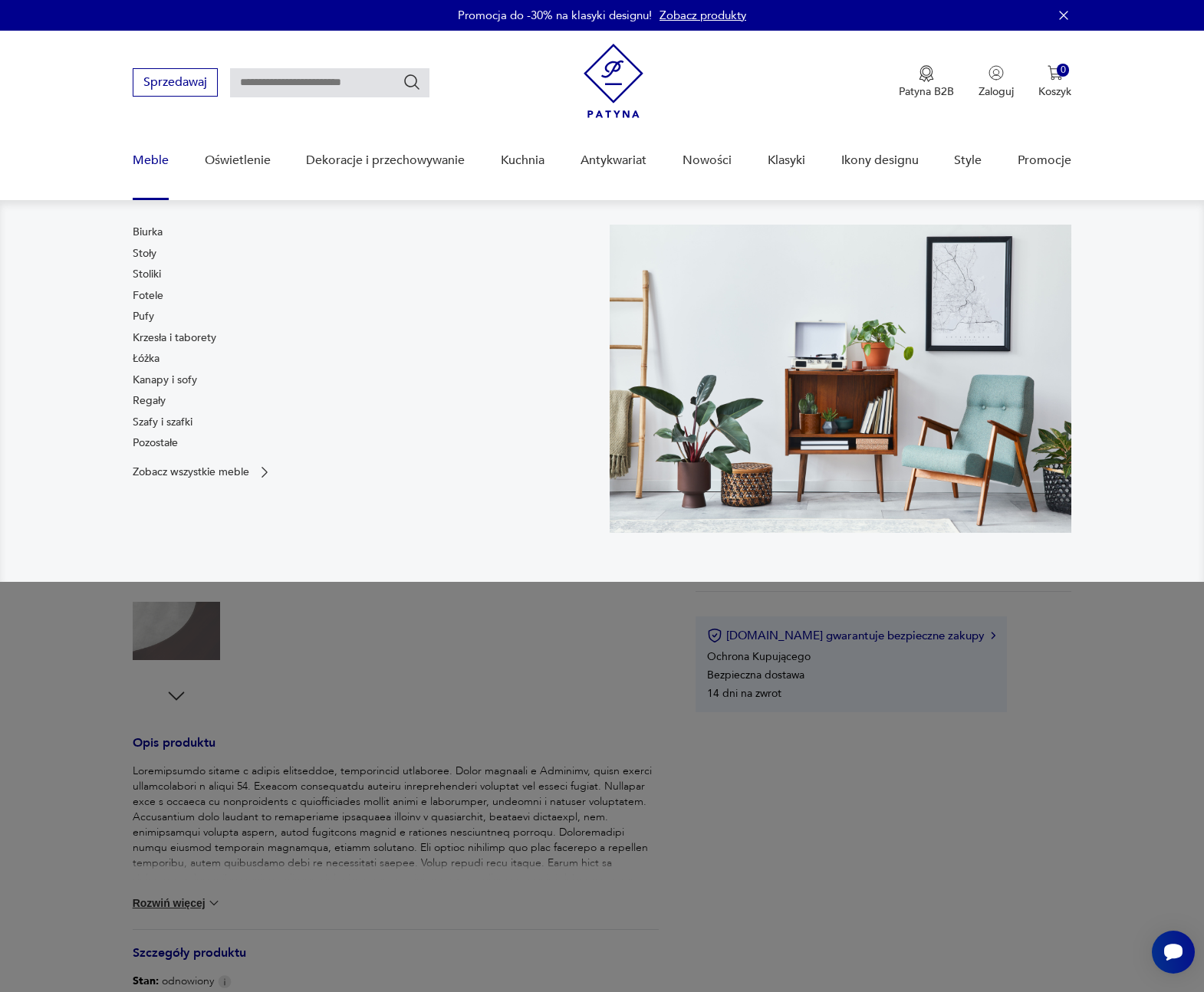
click at [142, 228] on link "Biurka" at bounding box center [147, 232] width 30 height 15
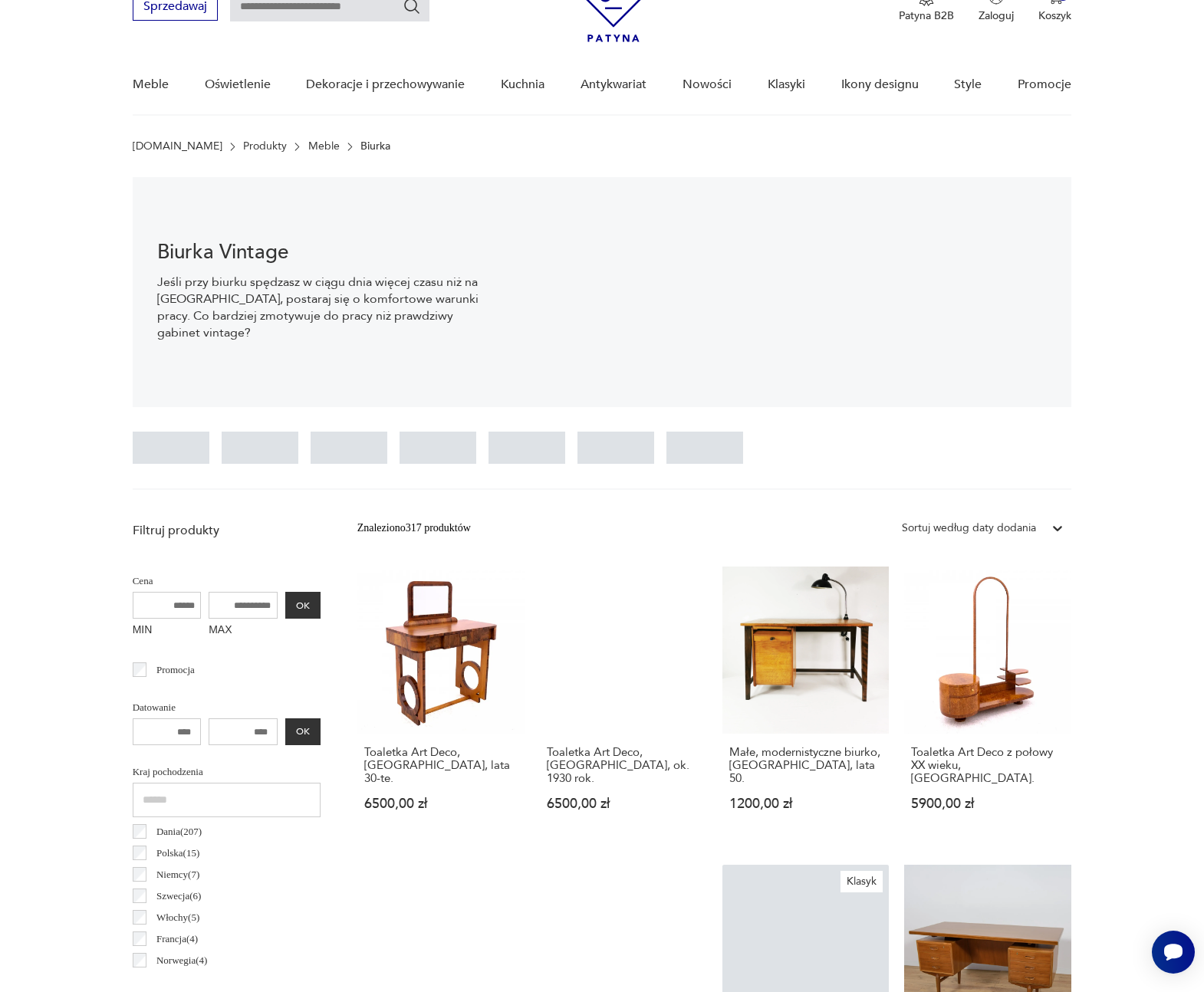
scroll to position [176, 0]
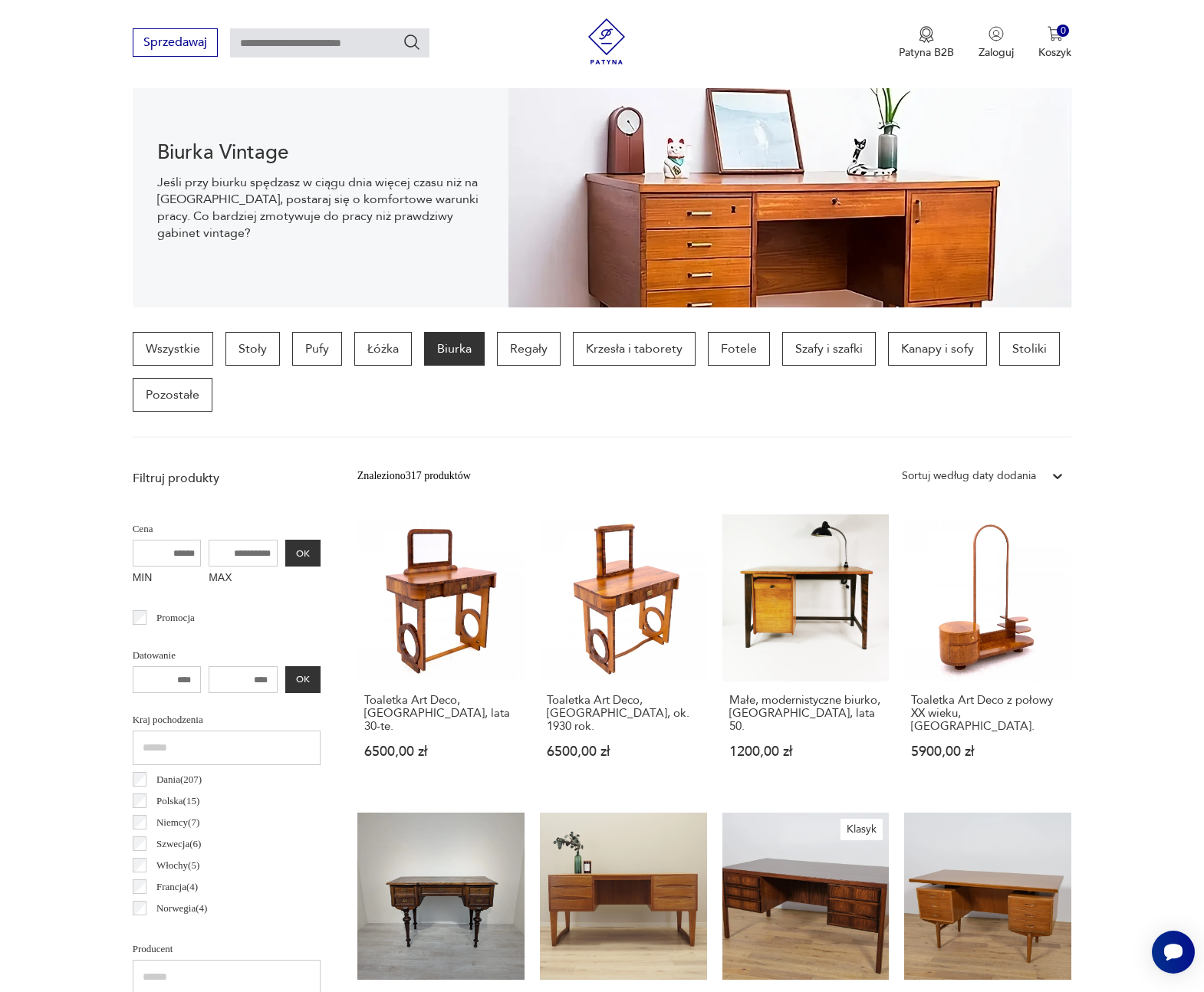
click at [240, 549] on input "MAX" at bounding box center [243, 554] width 69 height 27
type input "****"
click at [312, 550] on button "OK" at bounding box center [303, 554] width 35 height 27
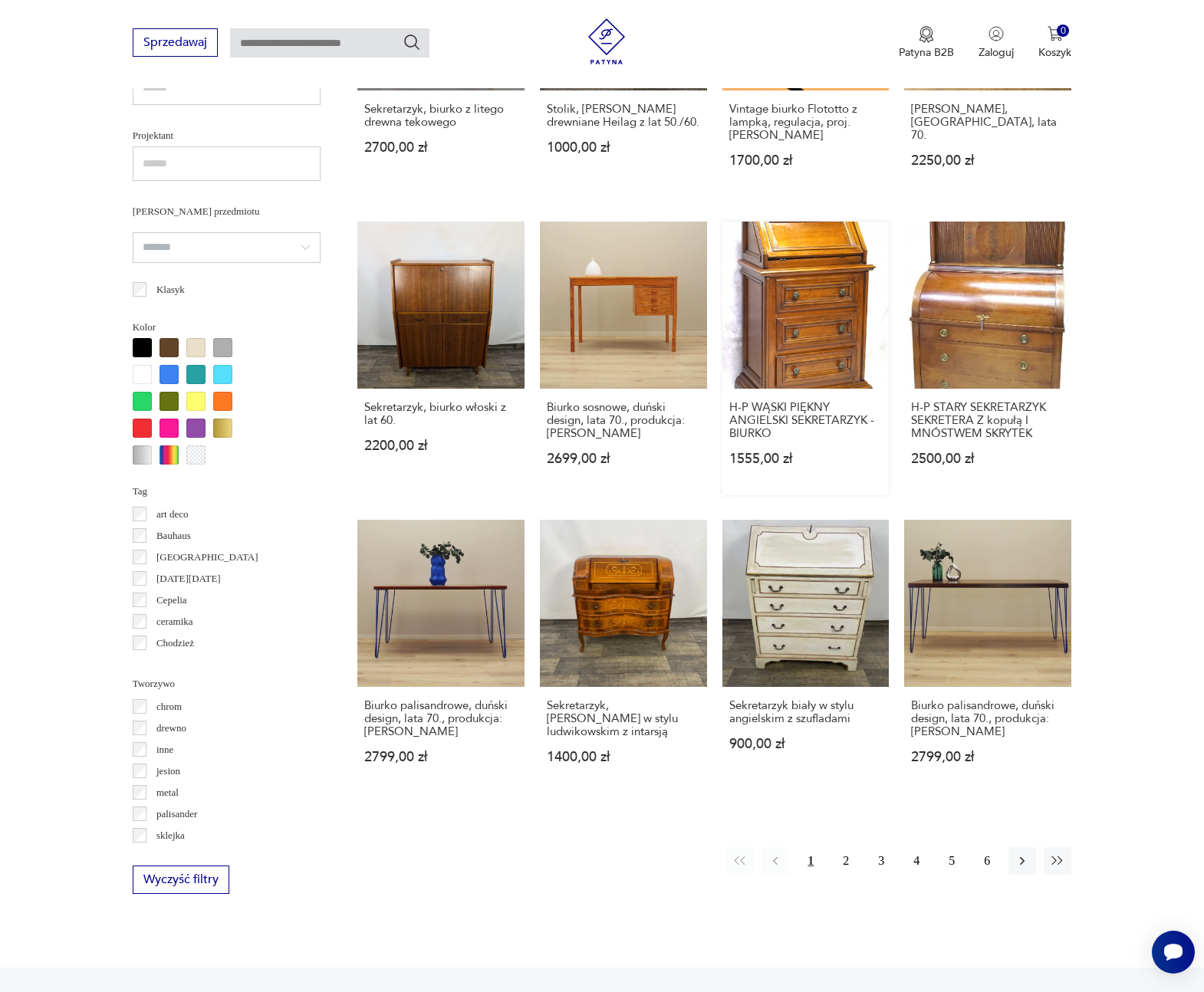
scroll to position [1434, 0]
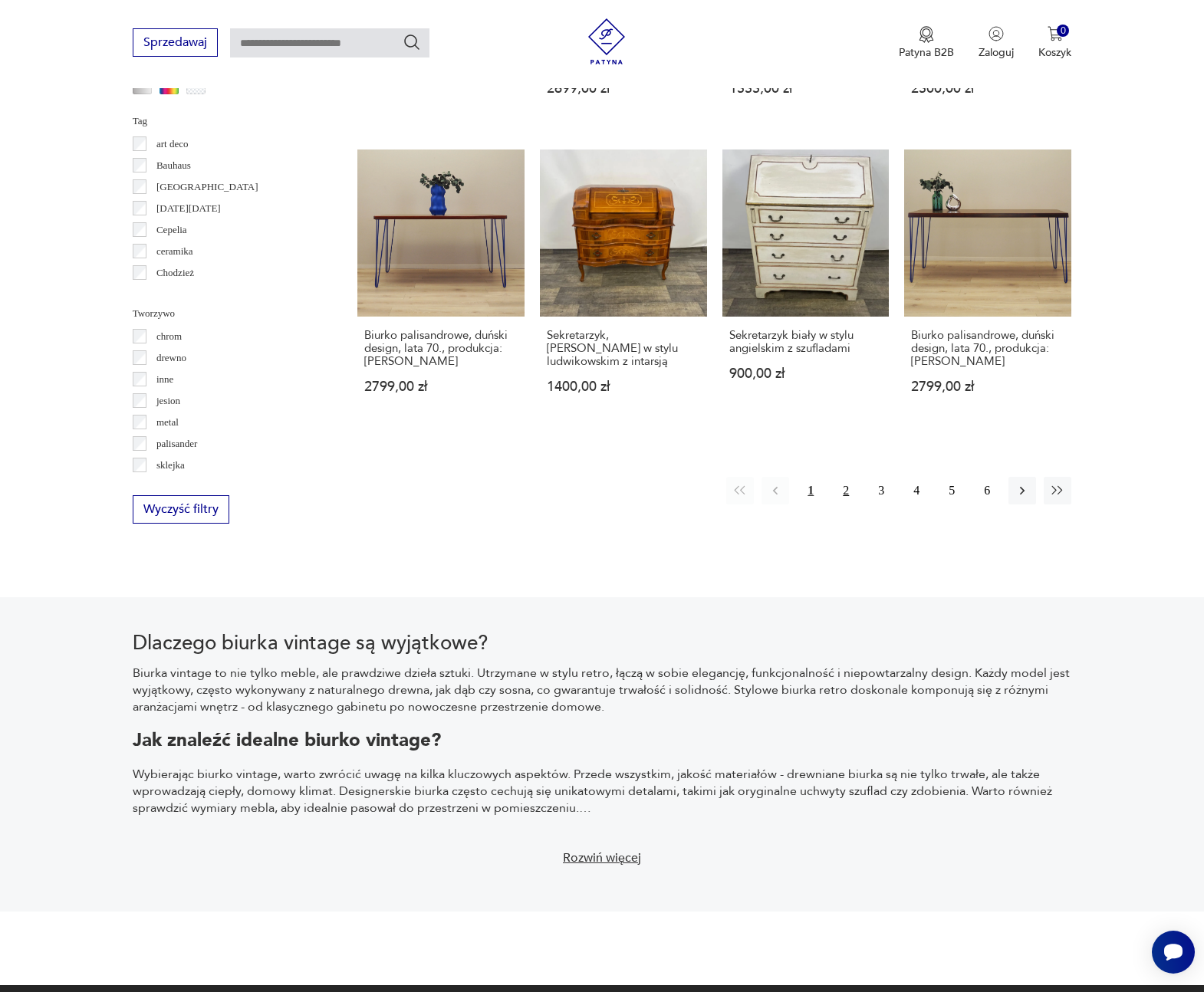
click at [848, 497] on button "2" at bounding box center [845, 490] width 28 height 28
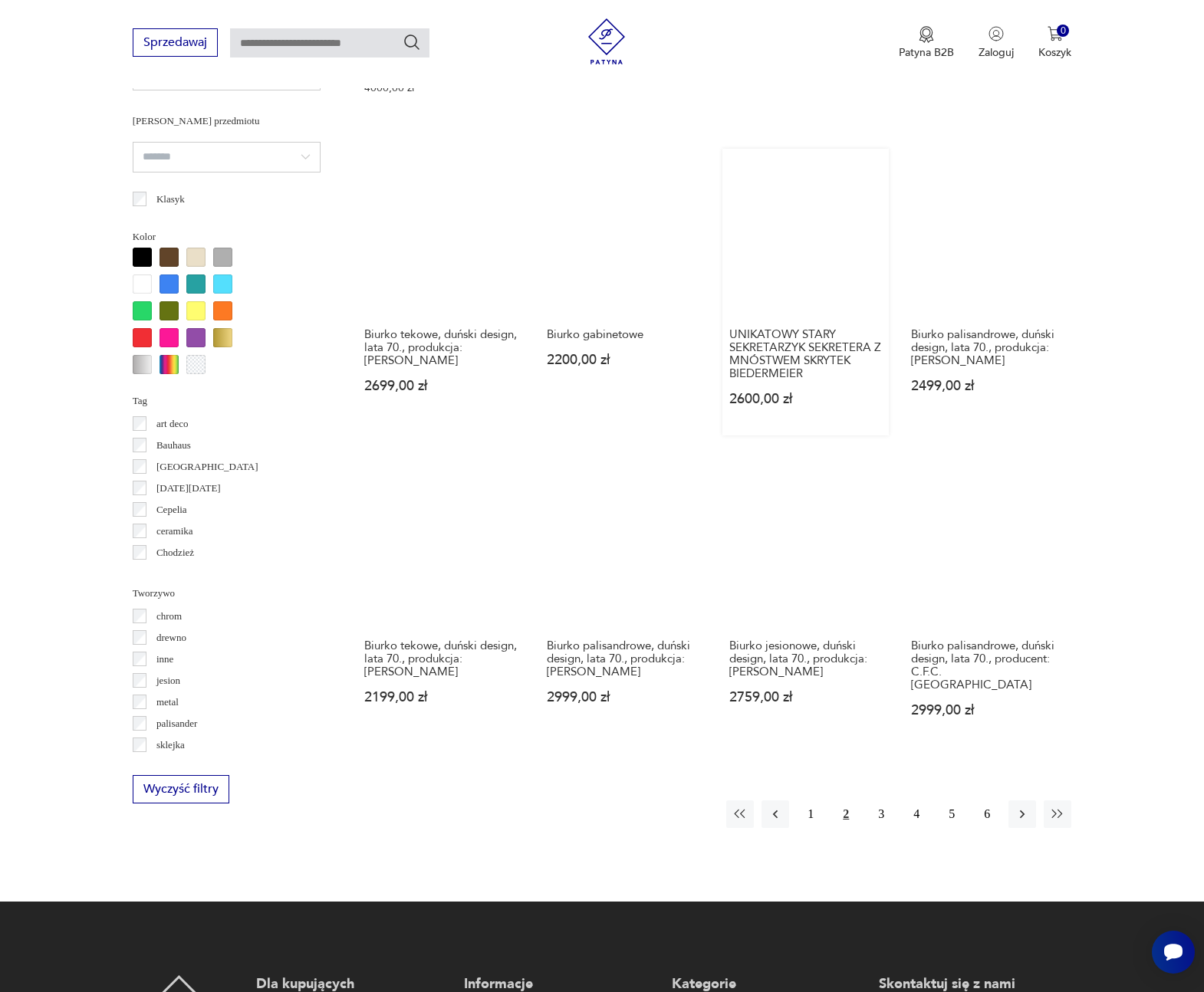
scroll to position [1383, 0]
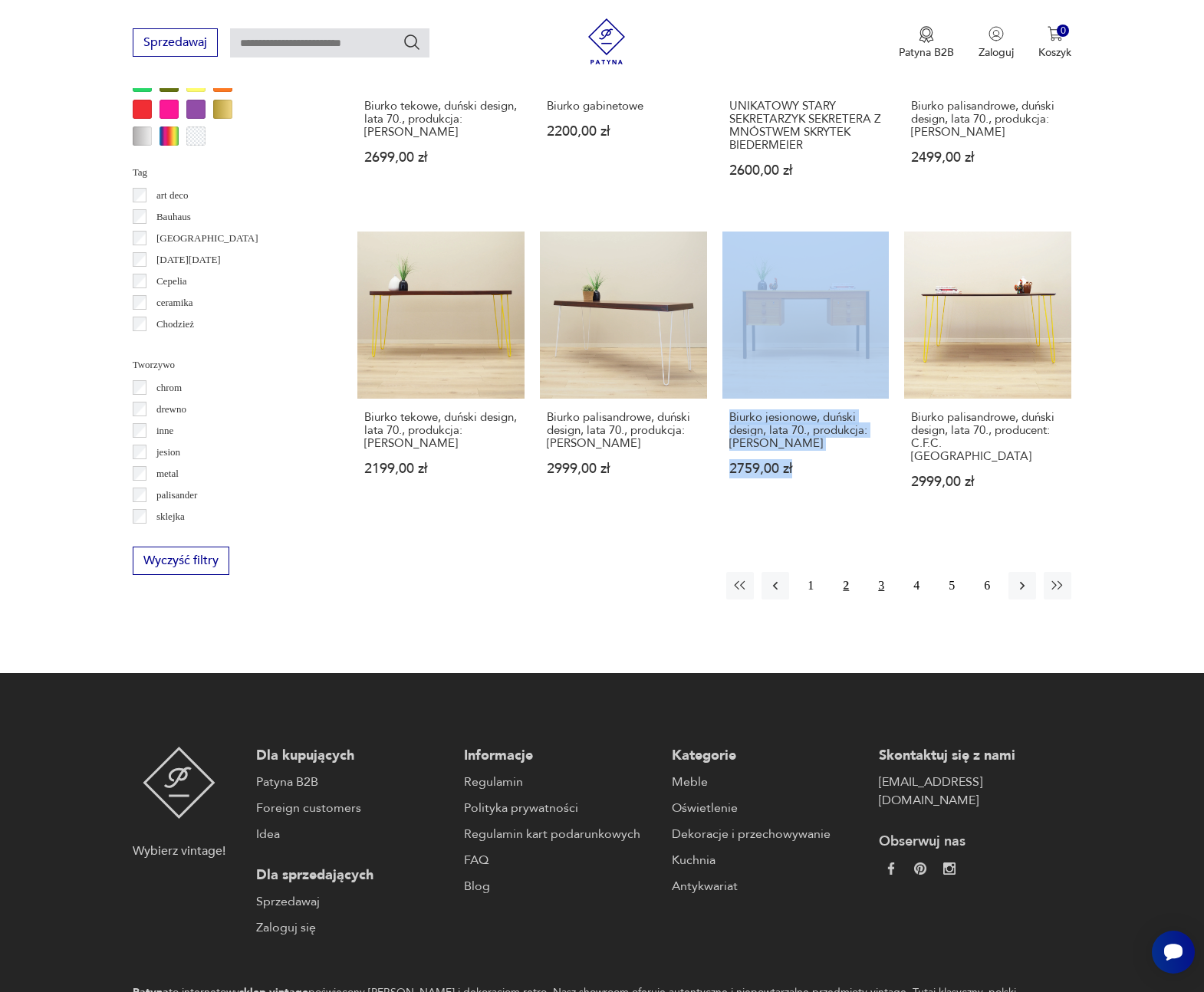
click at [880, 572] on button "3" at bounding box center [880, 585] width 28 height 28
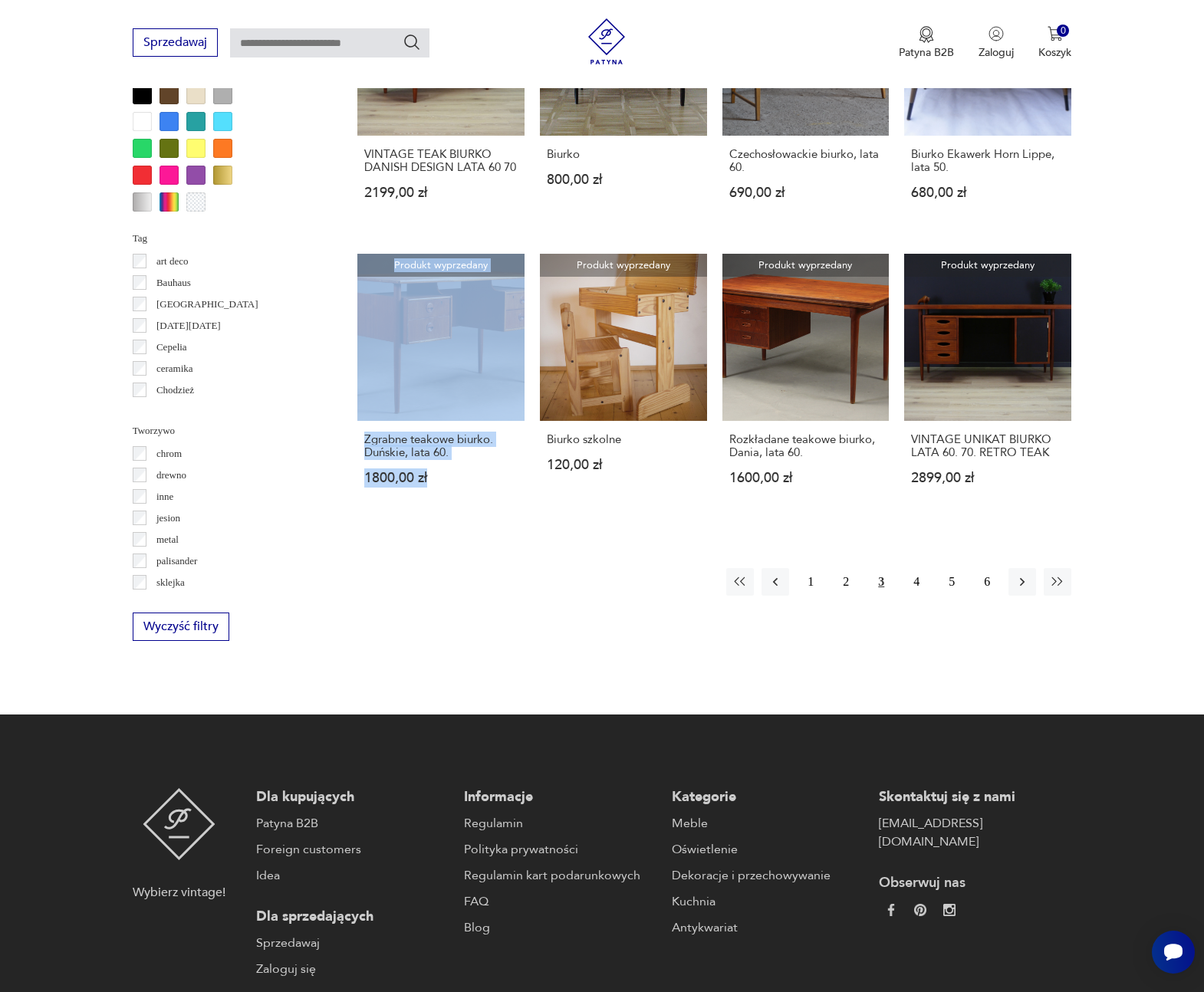
scroll to position [1488, 0]
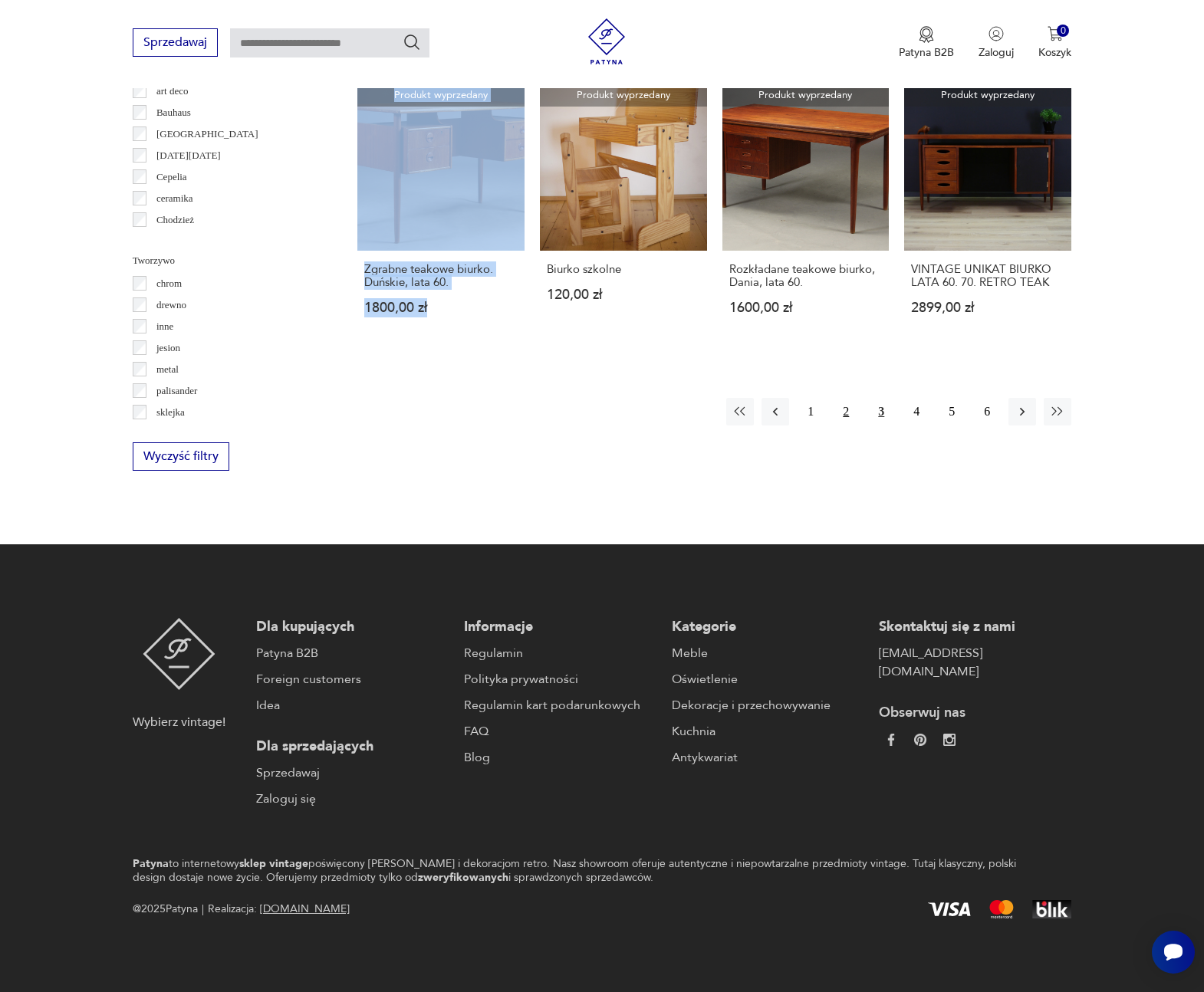
click at [848, 399] on button "2" at bounding box center [845, 411] width 28 height 28
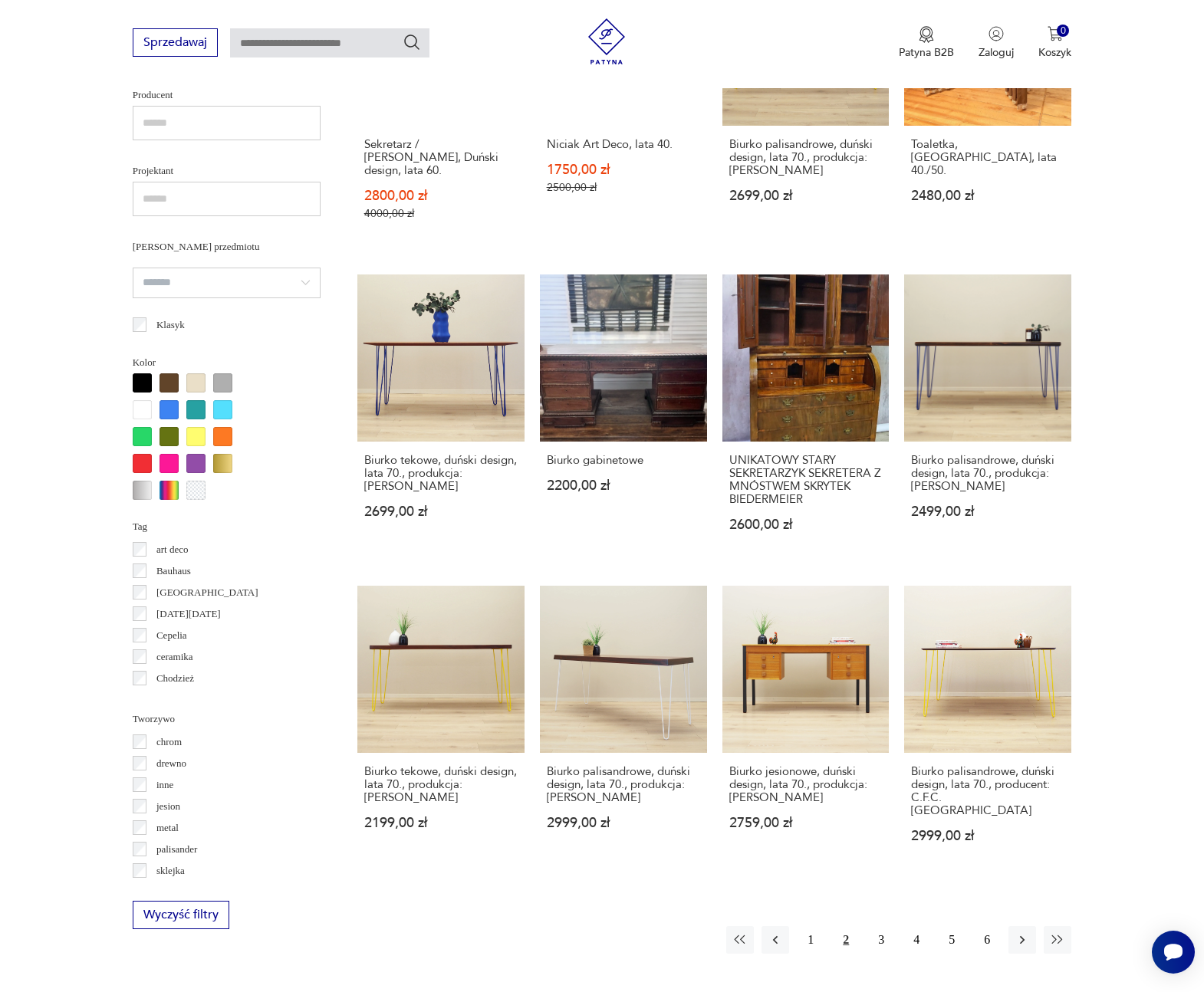
scroll to position [1117, 0]
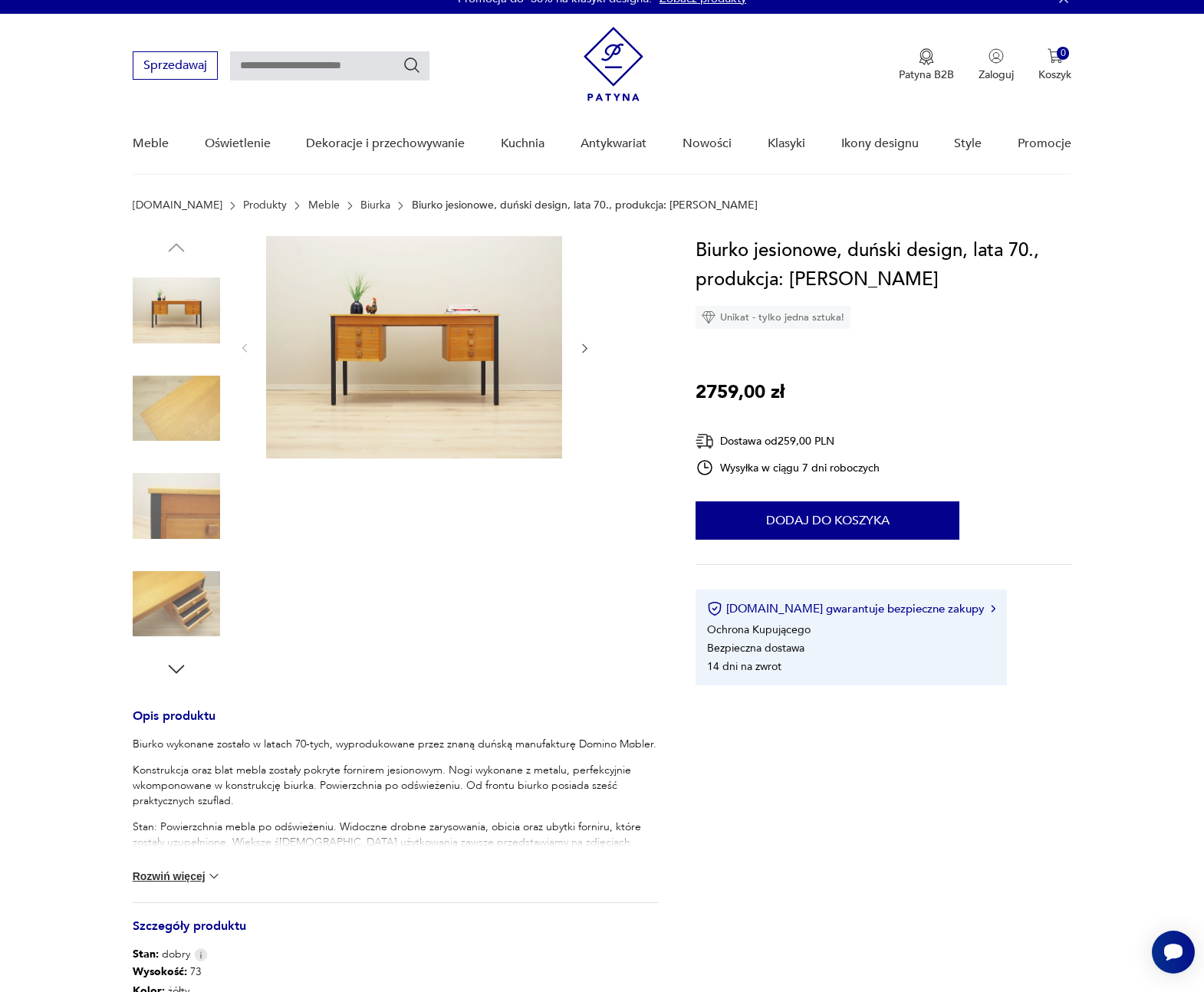
scroll to position [14, 0]
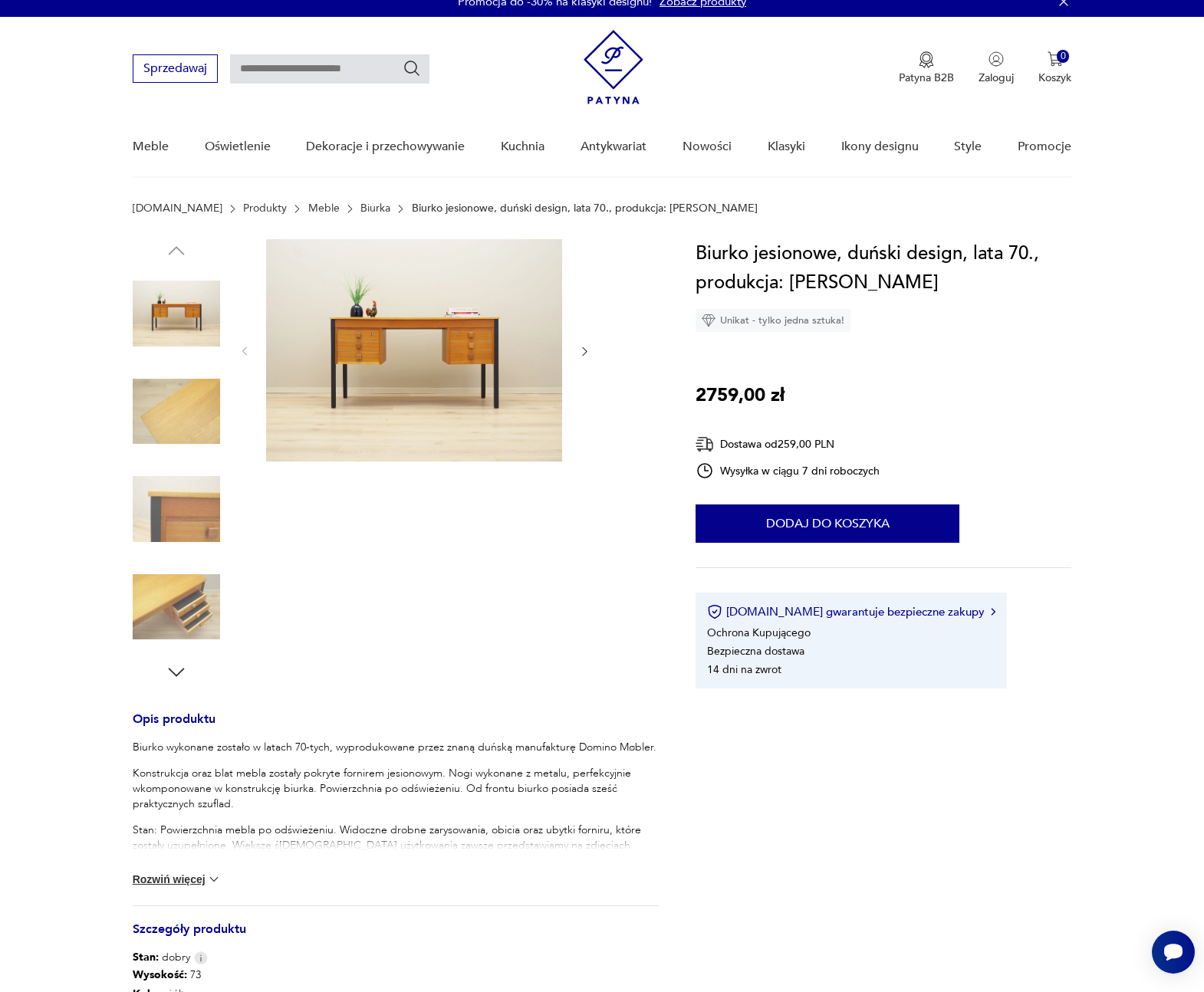
click at [393, 354] on img at bounding box center [414, 350] width 296 height 222
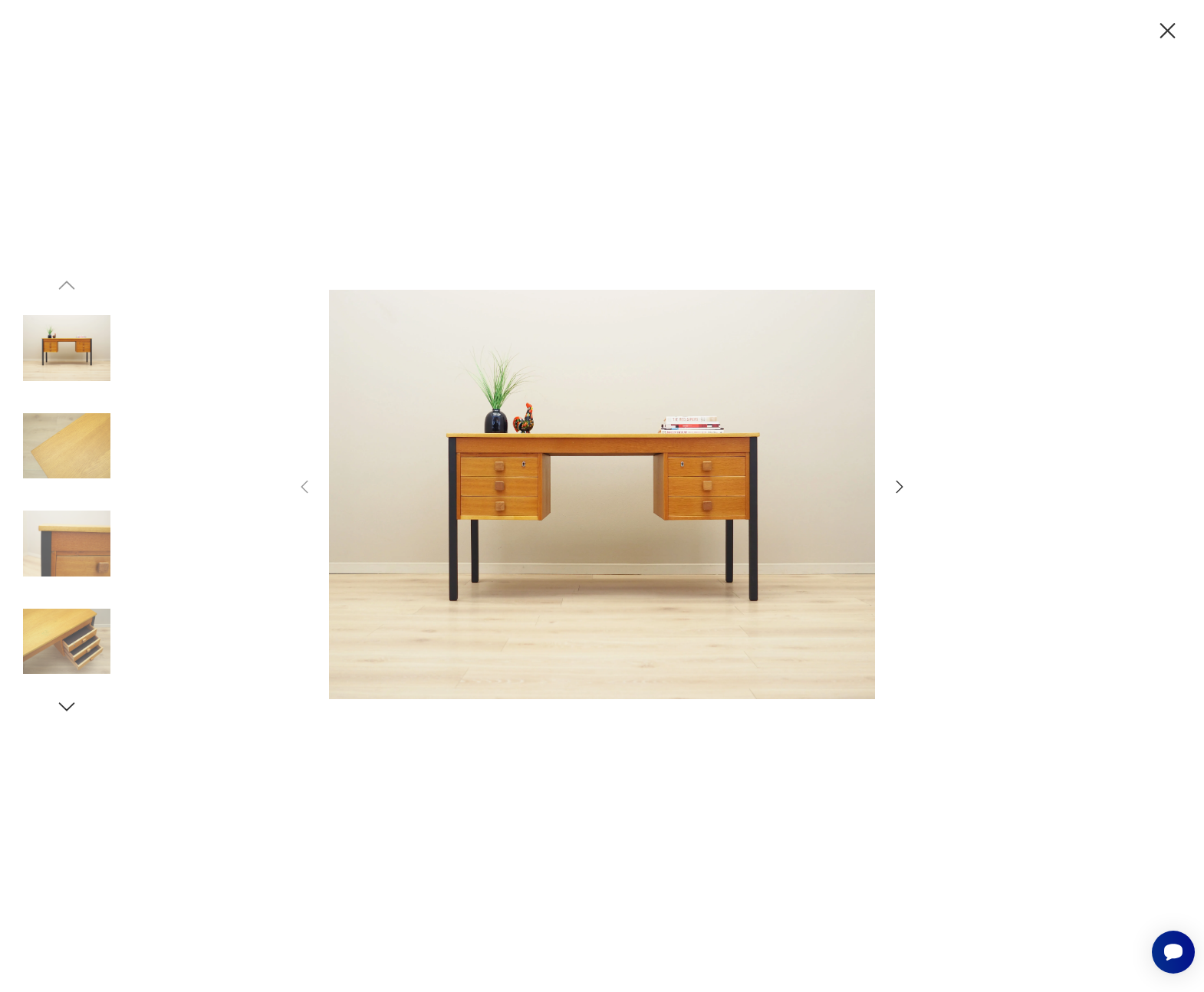
click at [897, 487] on icon "button" at bounding box center [899, 486] width 18 height 18
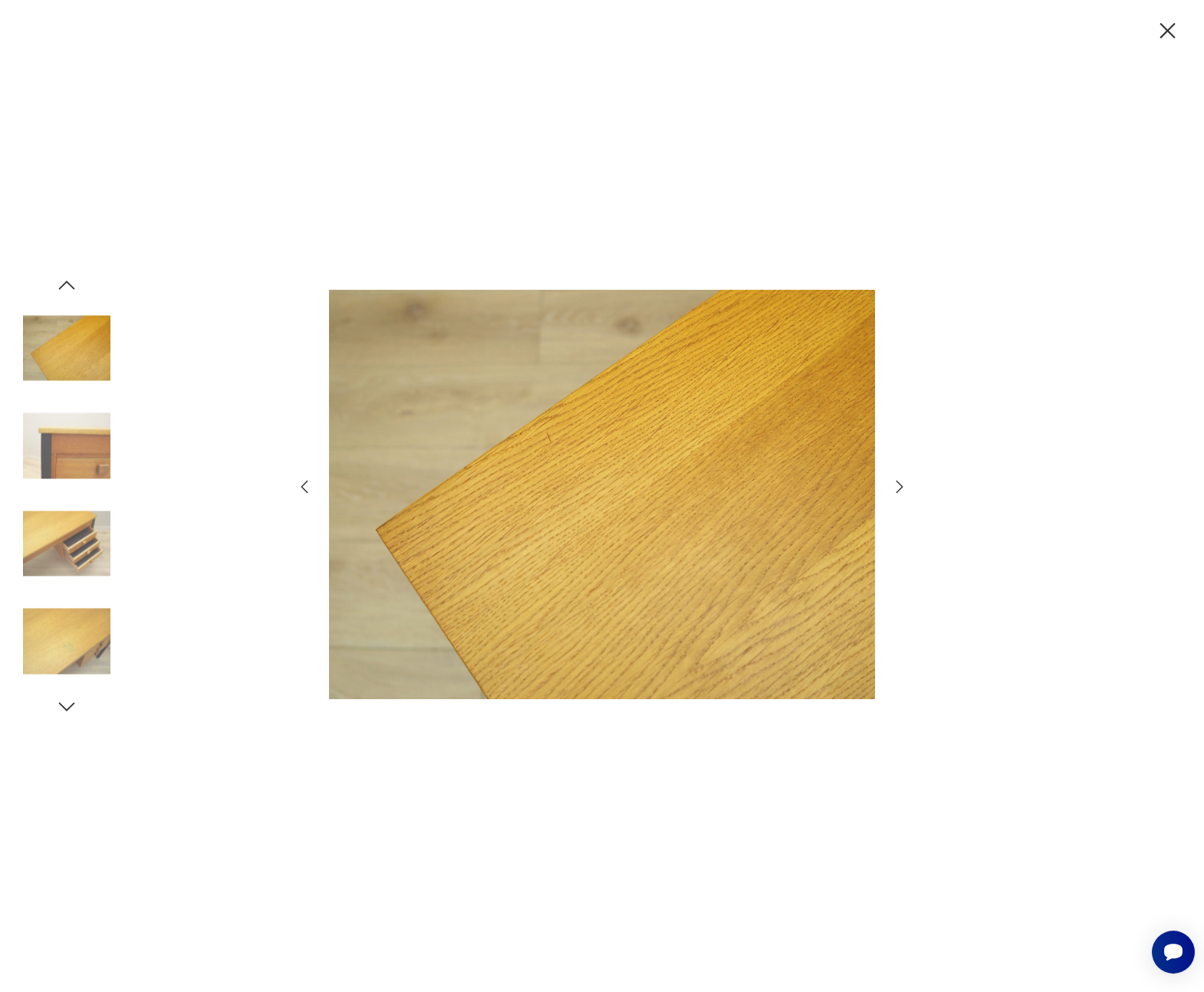
click at [897, 487] on icon "button" at bounding box center [899, 486] width 18 height 18
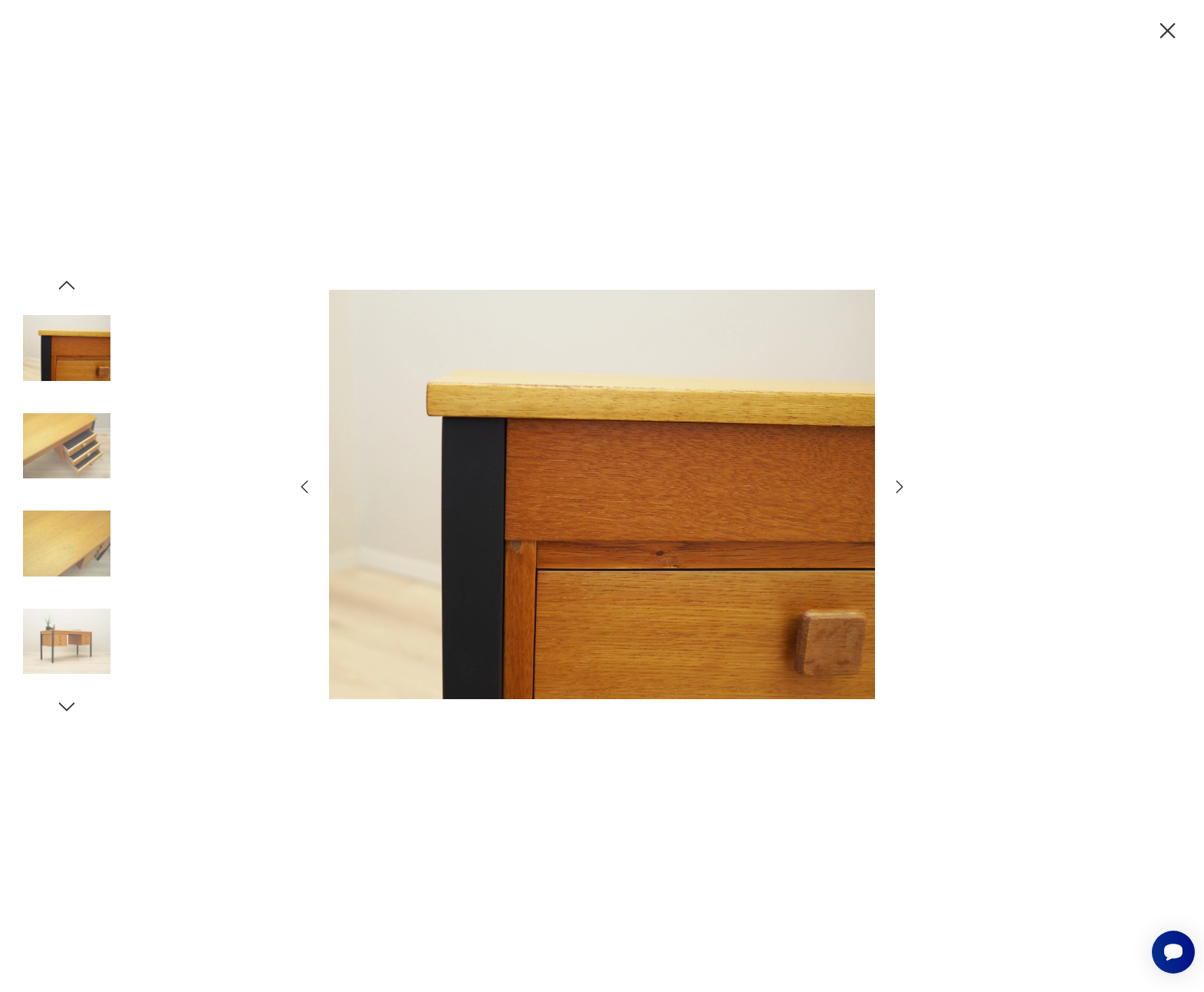
click at [897, 487] on icon "button" at bounding box center [899, 486] width 18 height 18
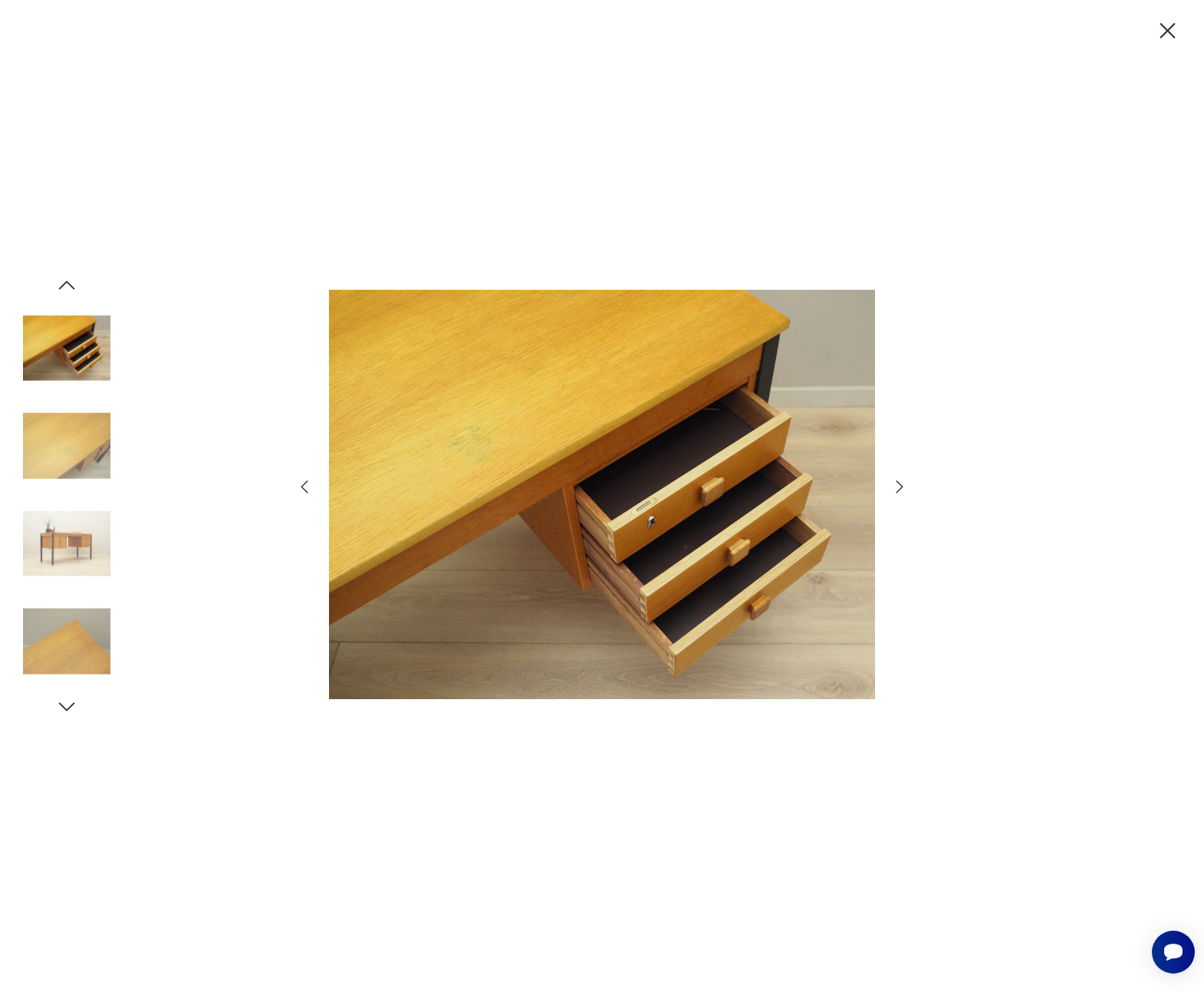
click at [897, 487] on icon "button" at bounding box center [899, 486] width 18 height 18
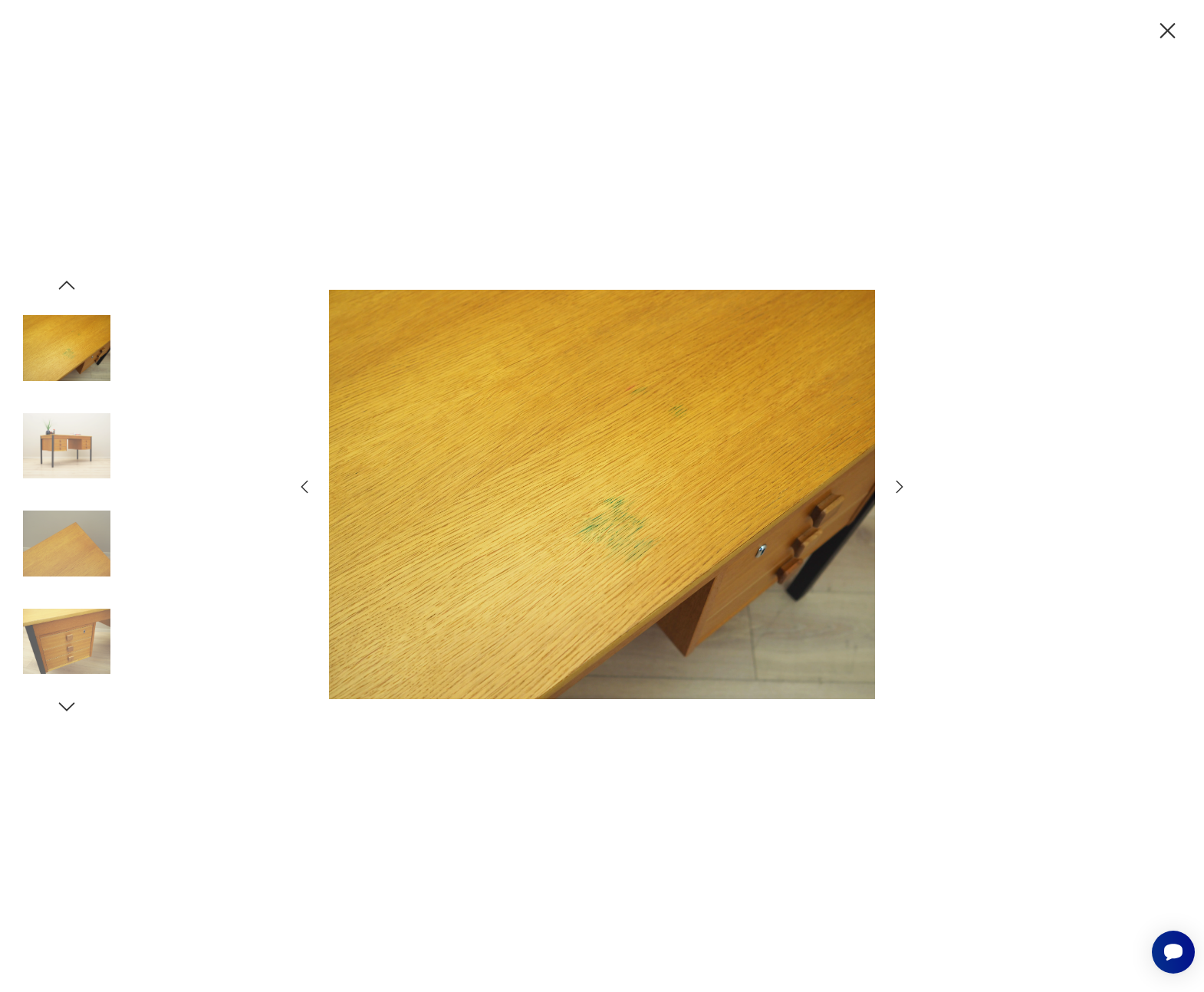
click at [897, 487] on icon "button" at bounding box center [899, 486] width 18 height 18
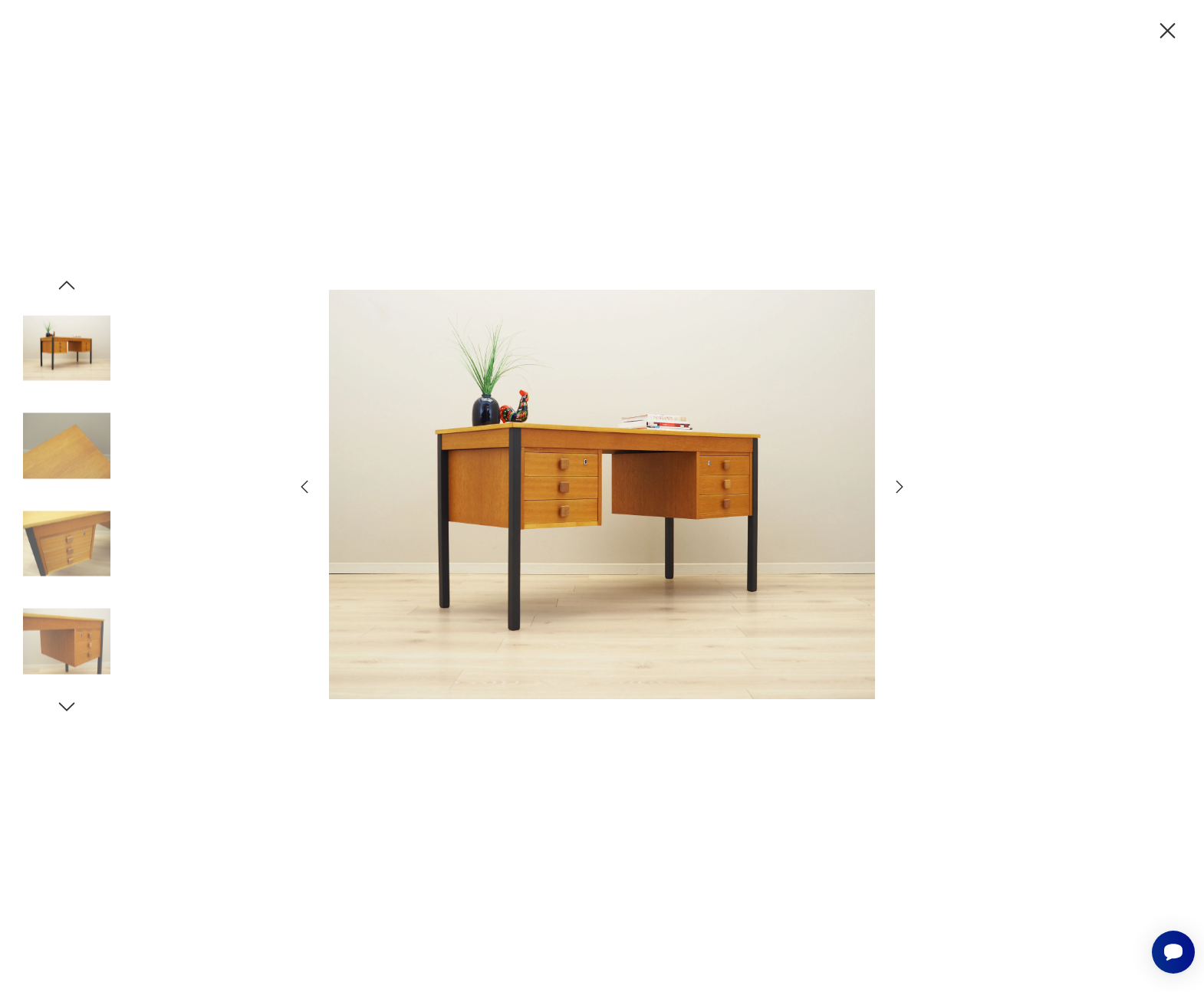
click at [897, 487] on icon "button" at bounding box center [899, 486] width 18 height 18
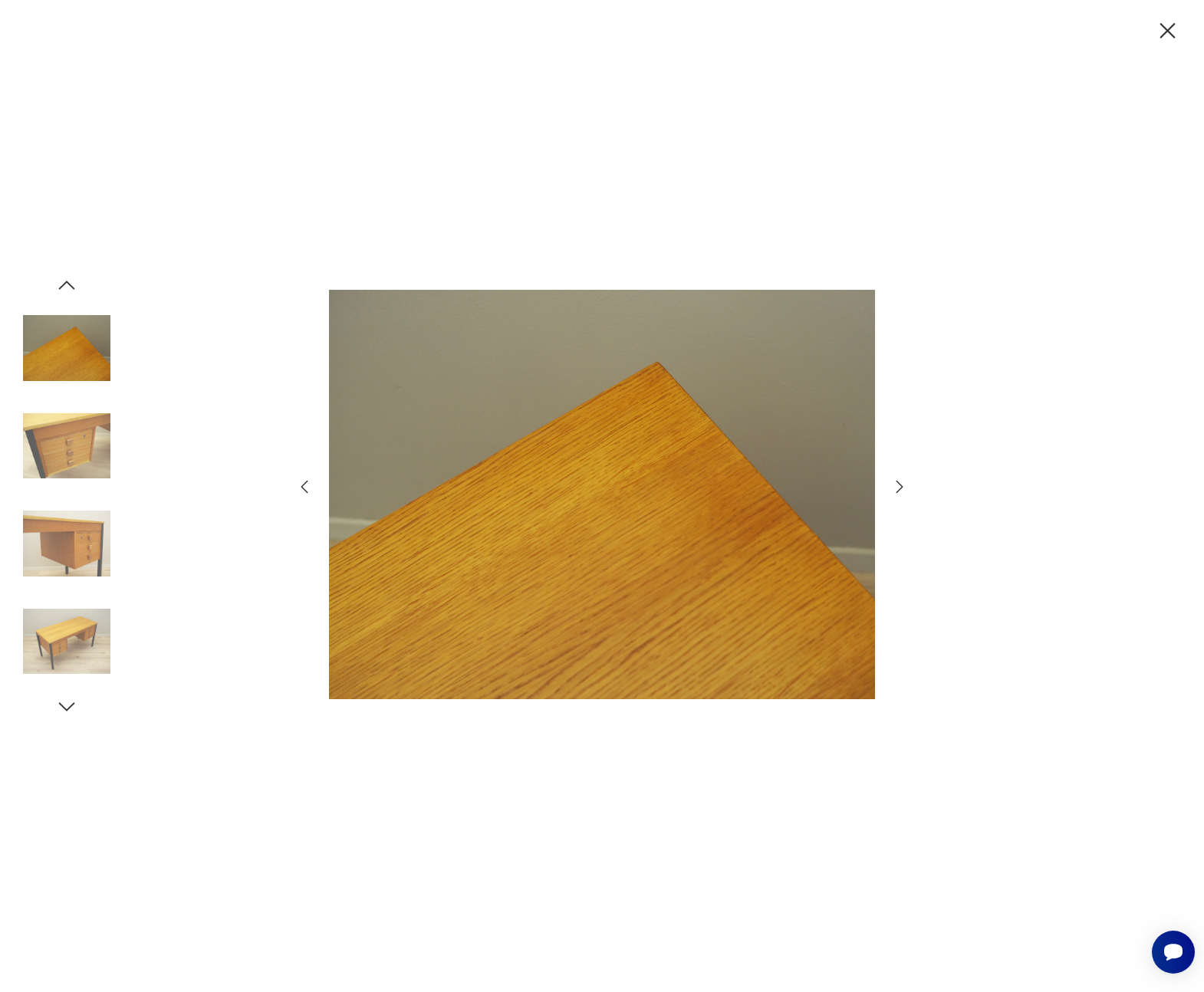
click at [897, 487] on icon "button" at bounding box center [899, 486] width 18 height 18
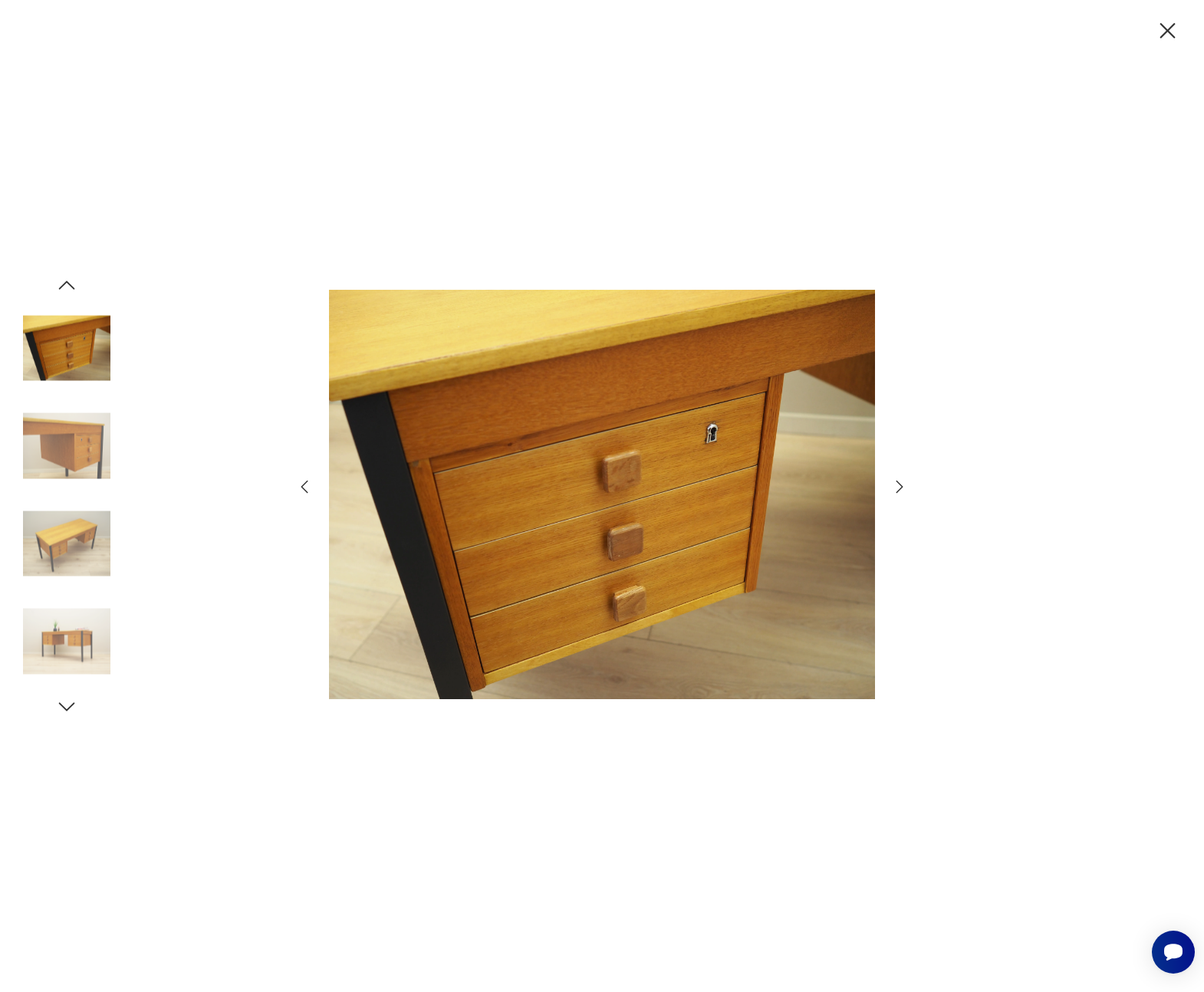
click at [897, 487] on icon "button" at bounding box center [899, 486] width 18 height 18
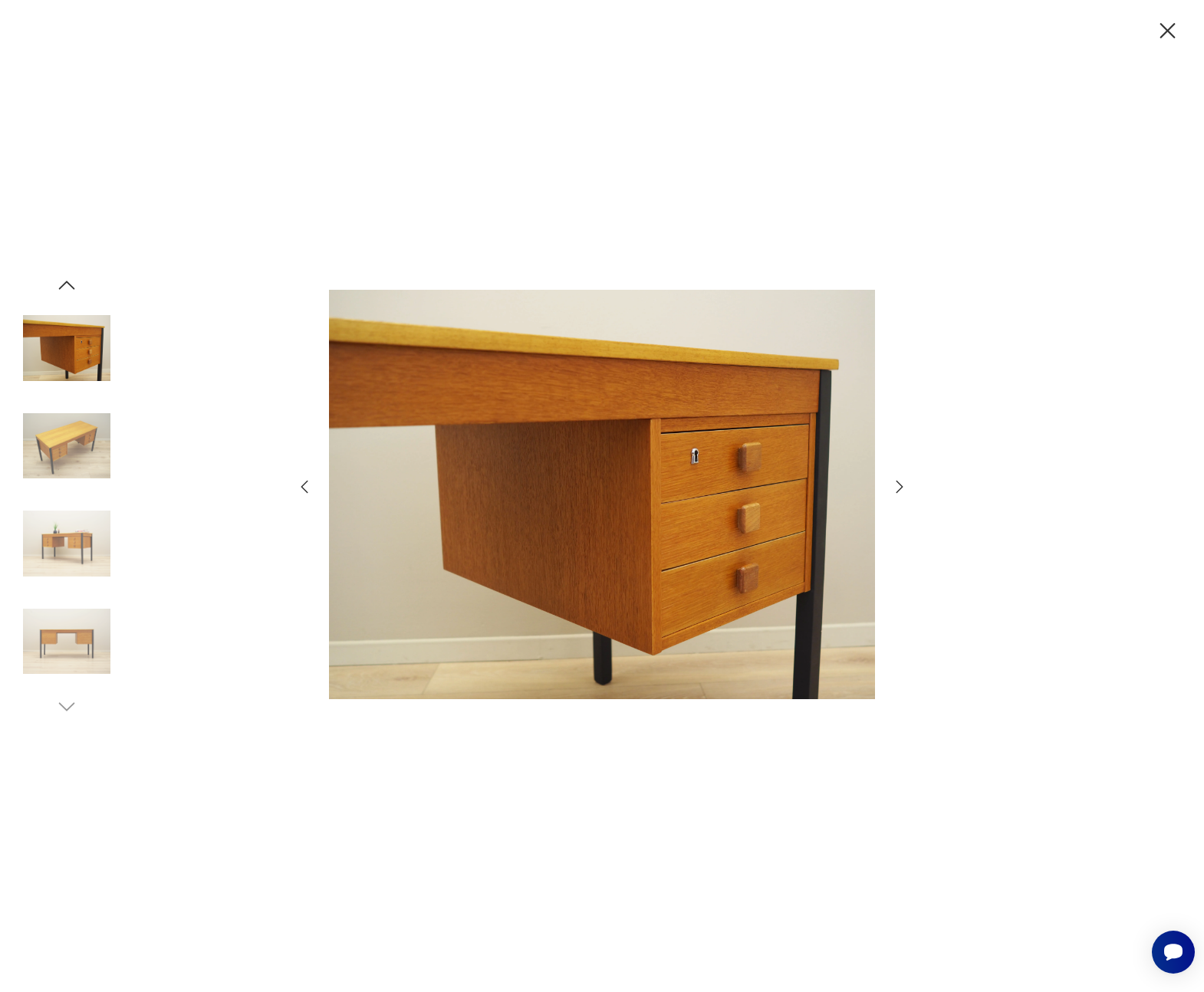
click at [897, 487] on icon "button" at bounding box center [899, 486] width 18 height 18
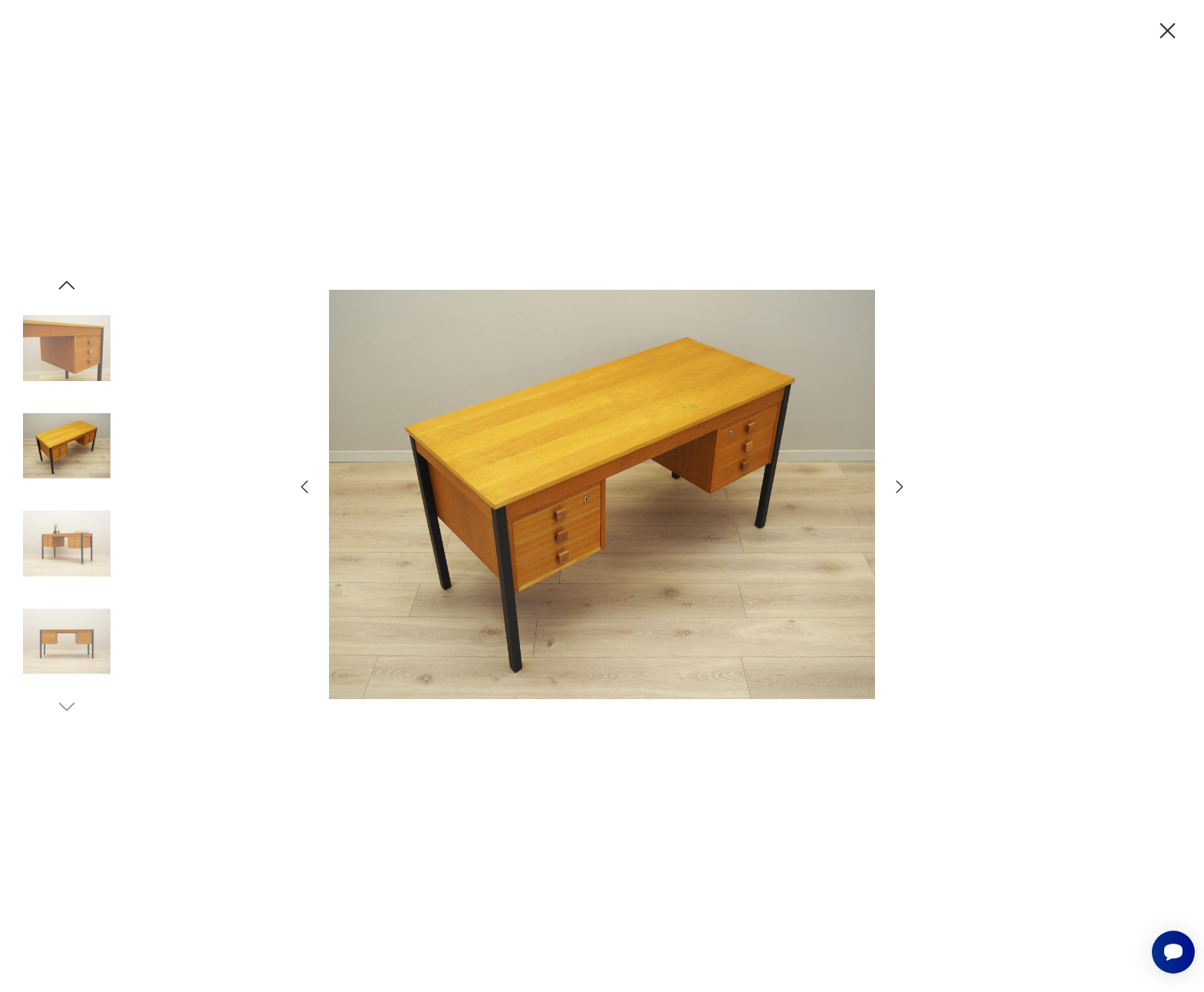
click at [935, 486] on div at bounding box center [602, 496] width 1204 height 992
click at [663, 118] on img at bounding box center [602, 494] width 546 height 767
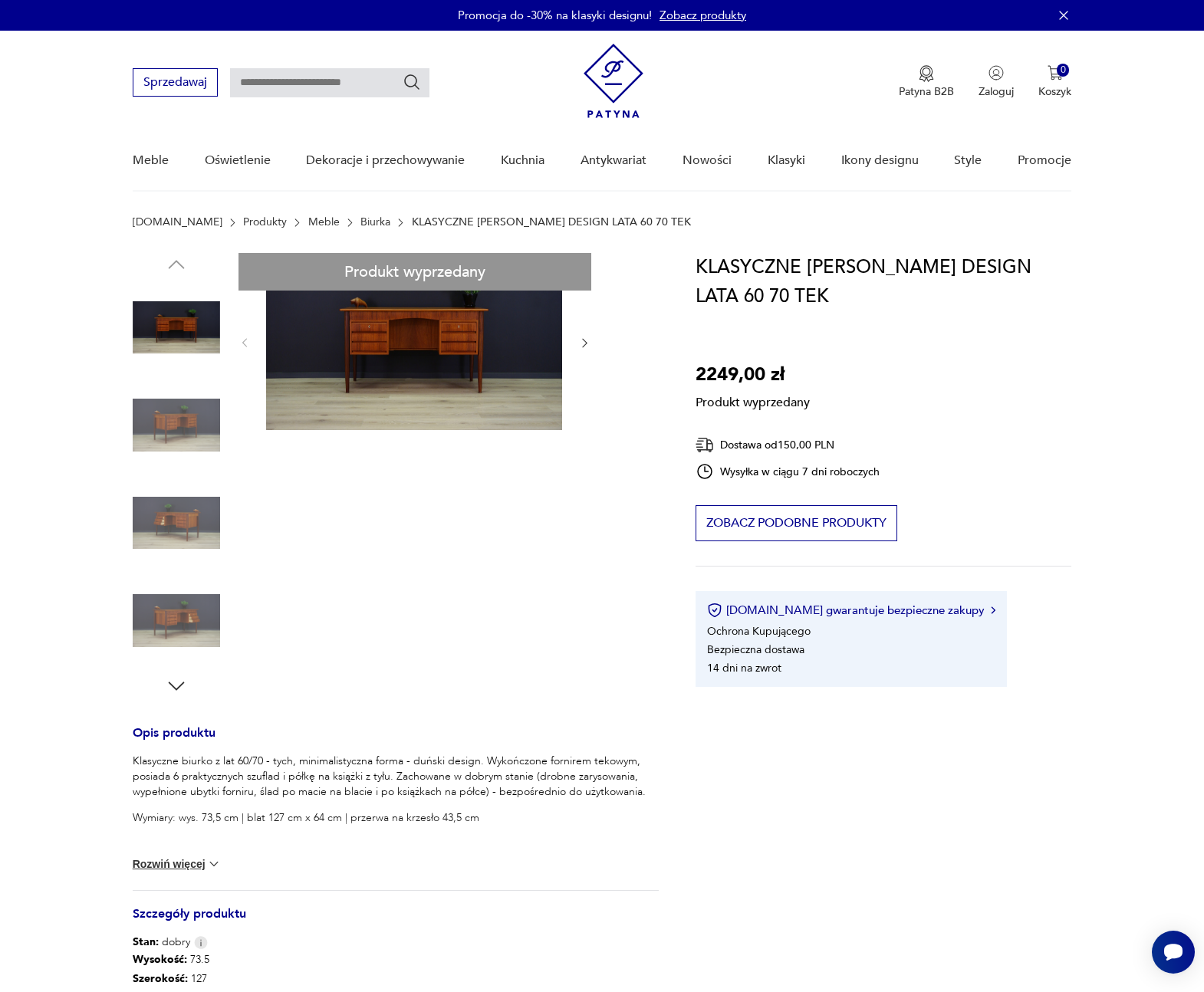
click at [185, 341] on div "Produkt wyprzedany Opis produktu Klasyczne biurko z lat 60/70 - tych, minimalis…" at bounding box center [395, 731] width 527 height 956
